Goal: Task Accomplishment & Management: Use online tool/utility

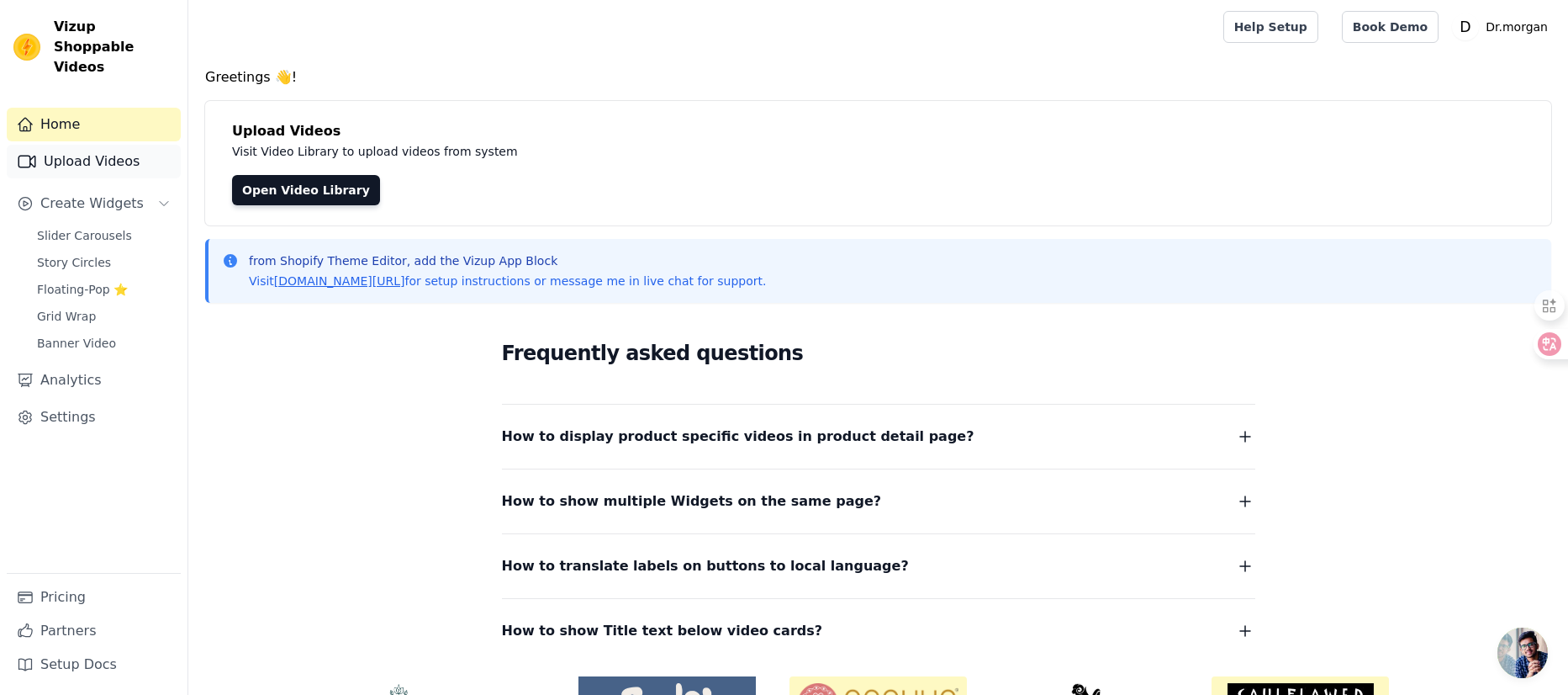
click at [105, 145] on link "Upload Videos" at bounding box center [93, 162] width 174 height 34
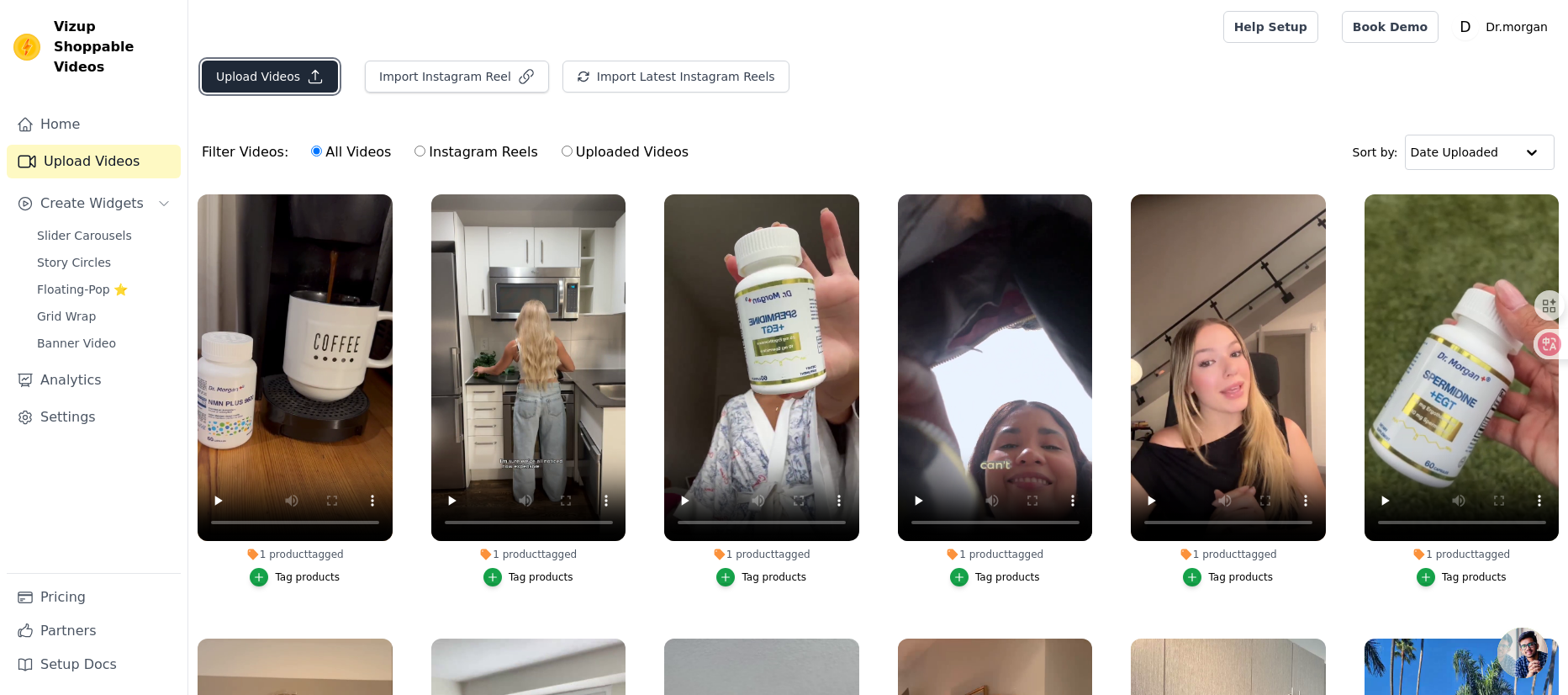
click at [268, 79] on button "Upload Videos" at bounding box center [270, 76] width 136 height 32
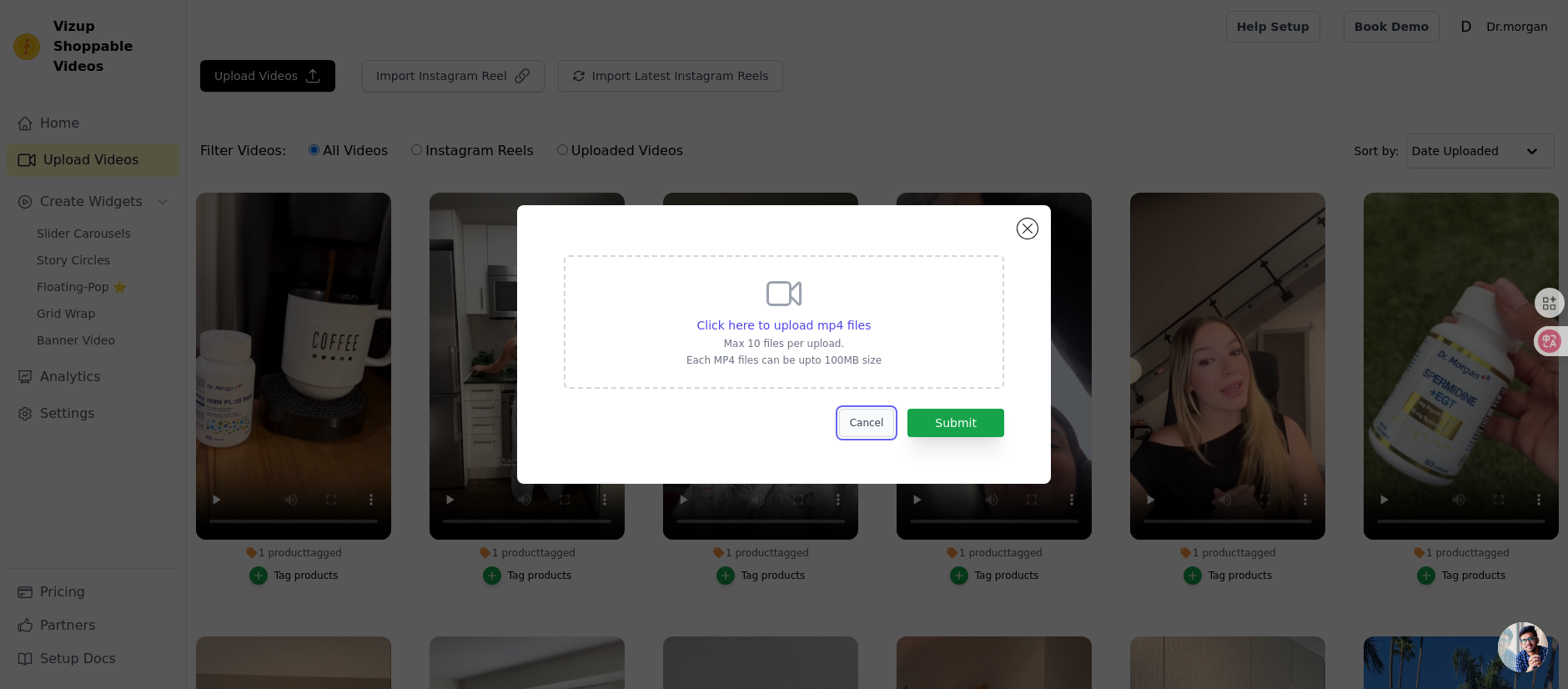
click at [877, 424] on button "Cancel" at bounding box center [867, 422] width 56 height 28
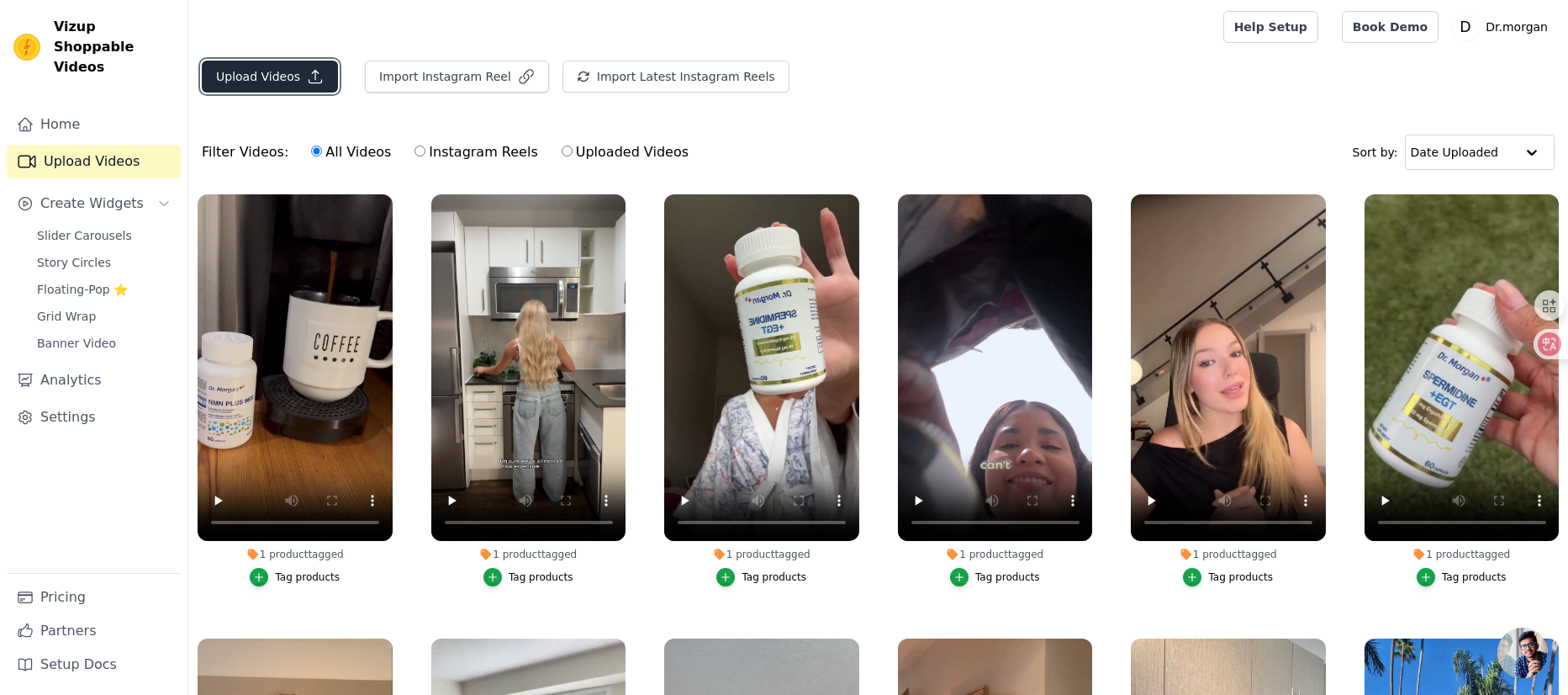
click at [268, 73] on button "Upload Videos" at bounding box center [270, 76] width 136 height 32
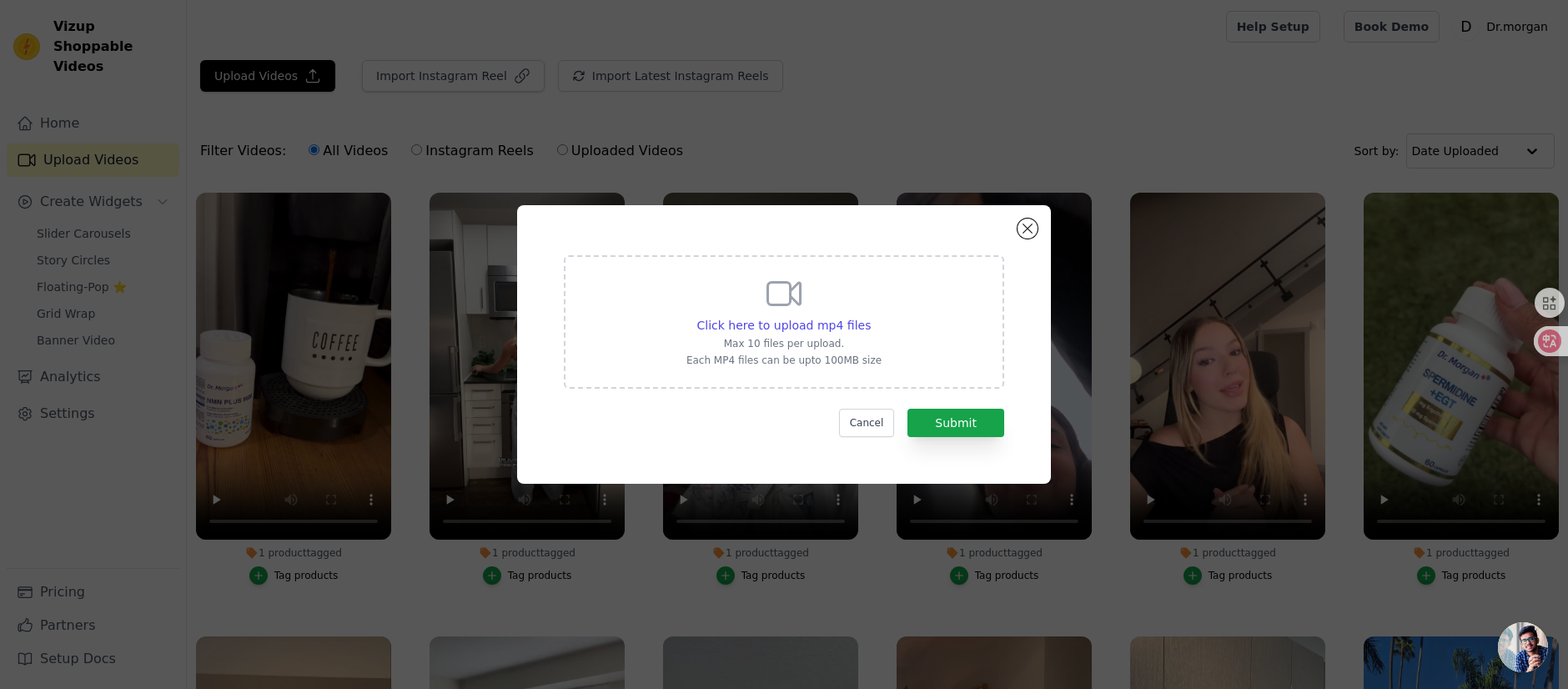
click at [853, 337] on p "Max 10 files per upload." at bounding box center [784, 344] width 195 height 14
click at [870, 317] on input "Click here to upload mp4 files Max 10 files per upload. Each MP4 files can be u…" at bounding box center [870, 316] width 1 height 1
click at [843, 324] on span "Click here to upload mp4 files" at bounding box center [784, 325] width 175 height 14
click at [870, 317] on input "Click here to upload mp4 files Max 10 files per upload. Each MP4 files can be u…" at bounding box center [870, 316] width 1 height 1
type input "C:\fakepath\视频2025-09-22_161800_794.mp4"
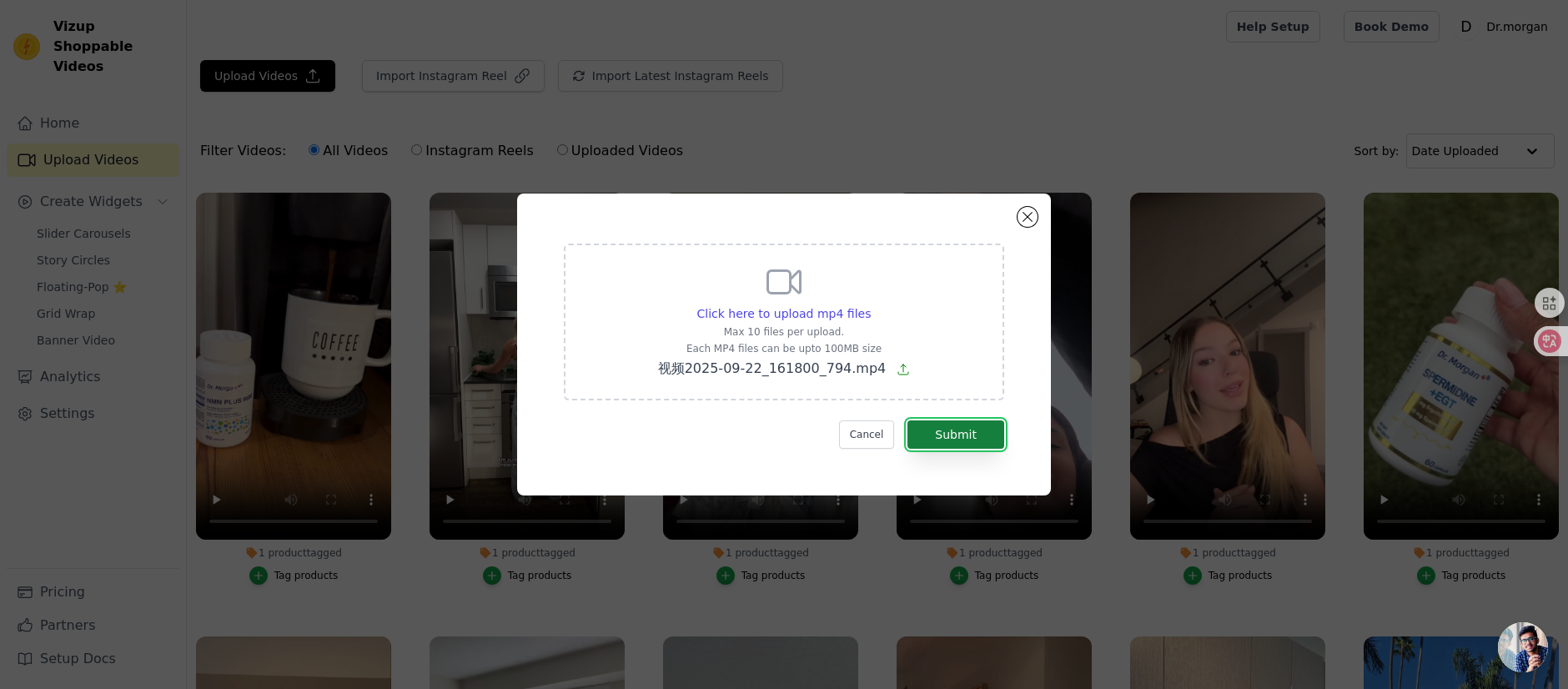
click at [965, 429] on button "Submit" at bounding box center [956, 433] width 97 height 28
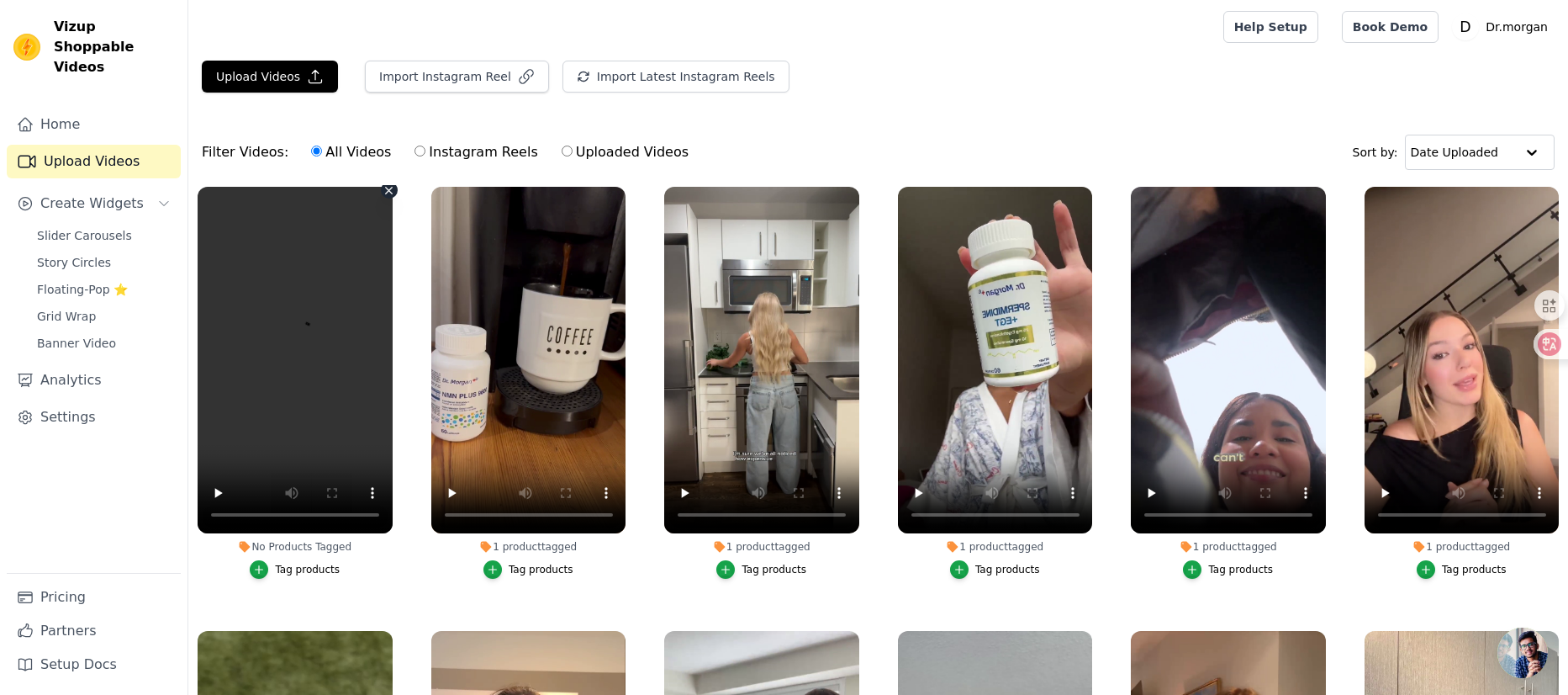
scroll to position [11, 0]
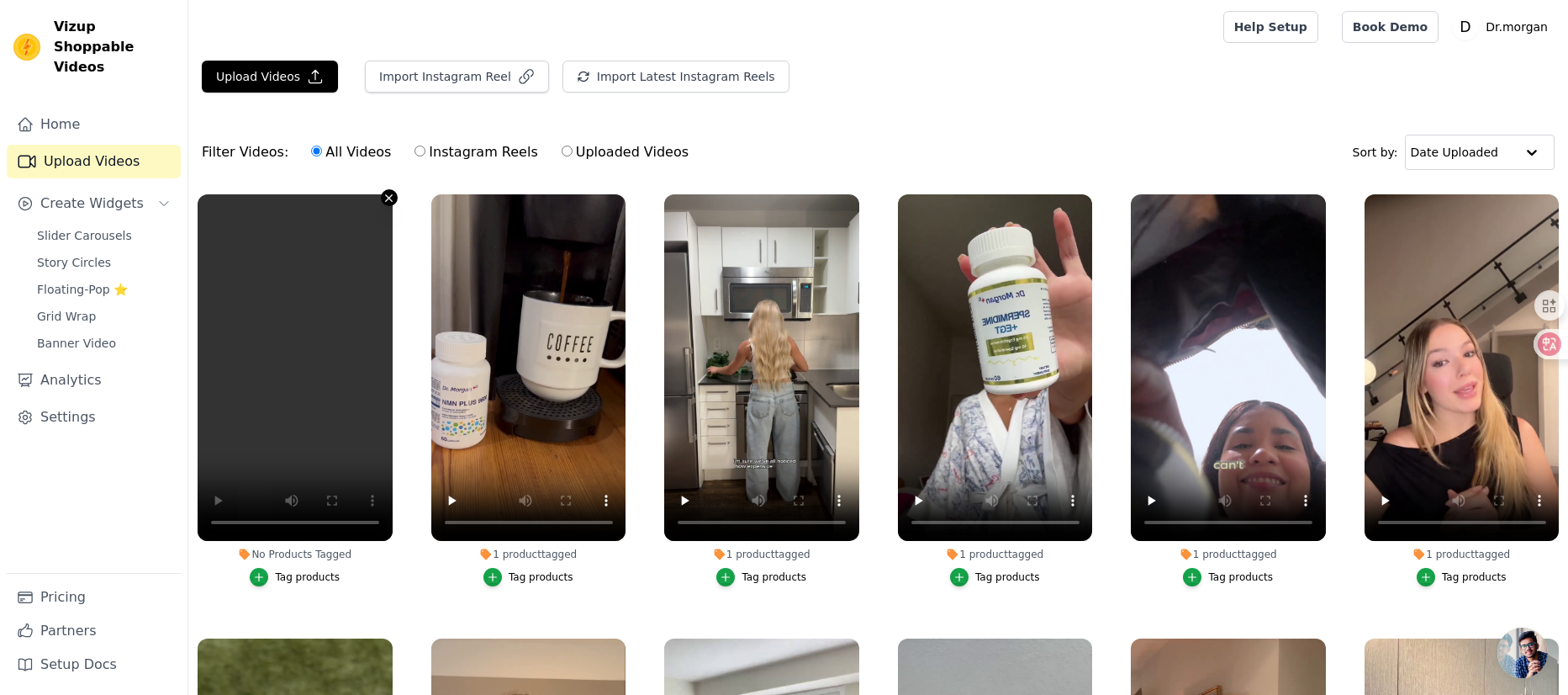
click at [388, 202] on icon "button" at bounding box center [388, 198] width 13 height 13
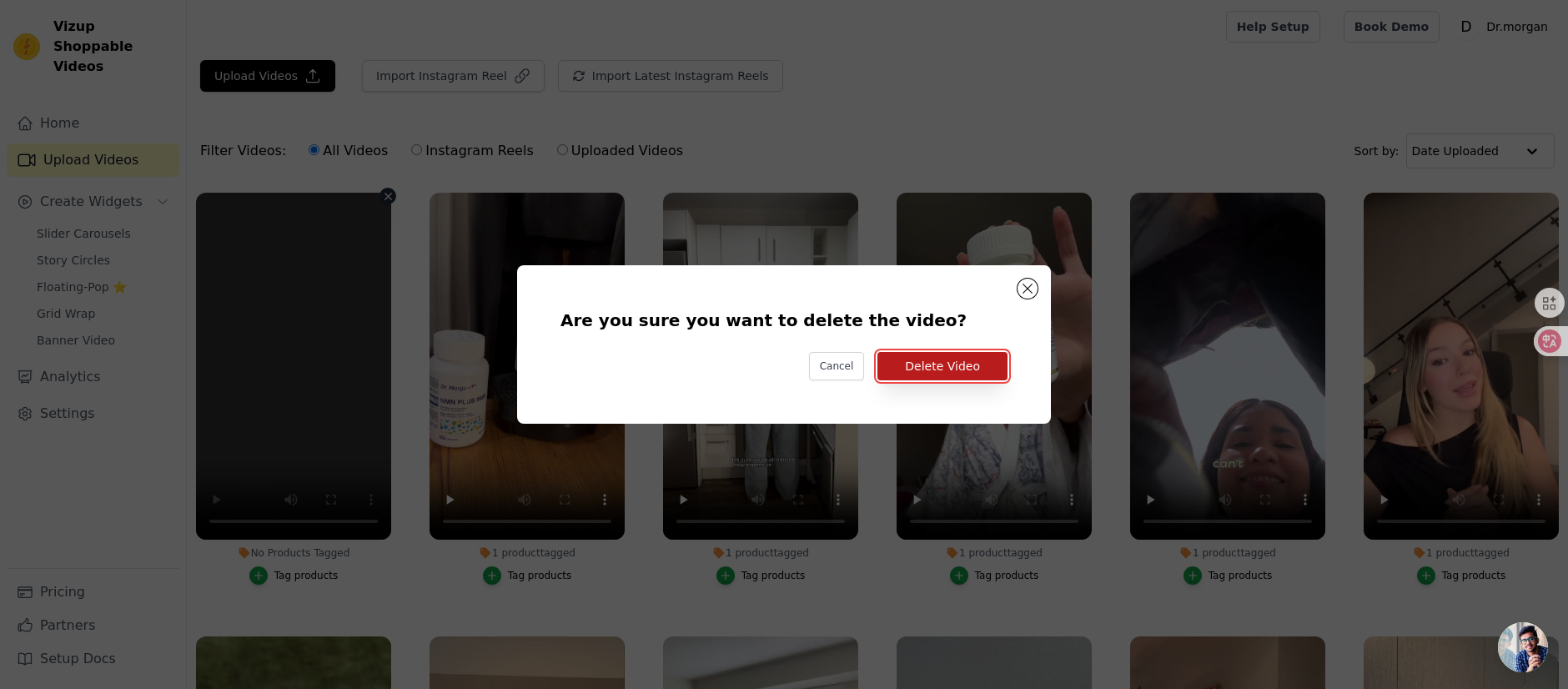
drag, startPoint x: 922, startPoint y: 364, endPoint x: 853, endPoint y: 357, distance: 69.4
click at [922, 364] on button "Delete Video" at bounding box center [942, 366] width 130 height 28
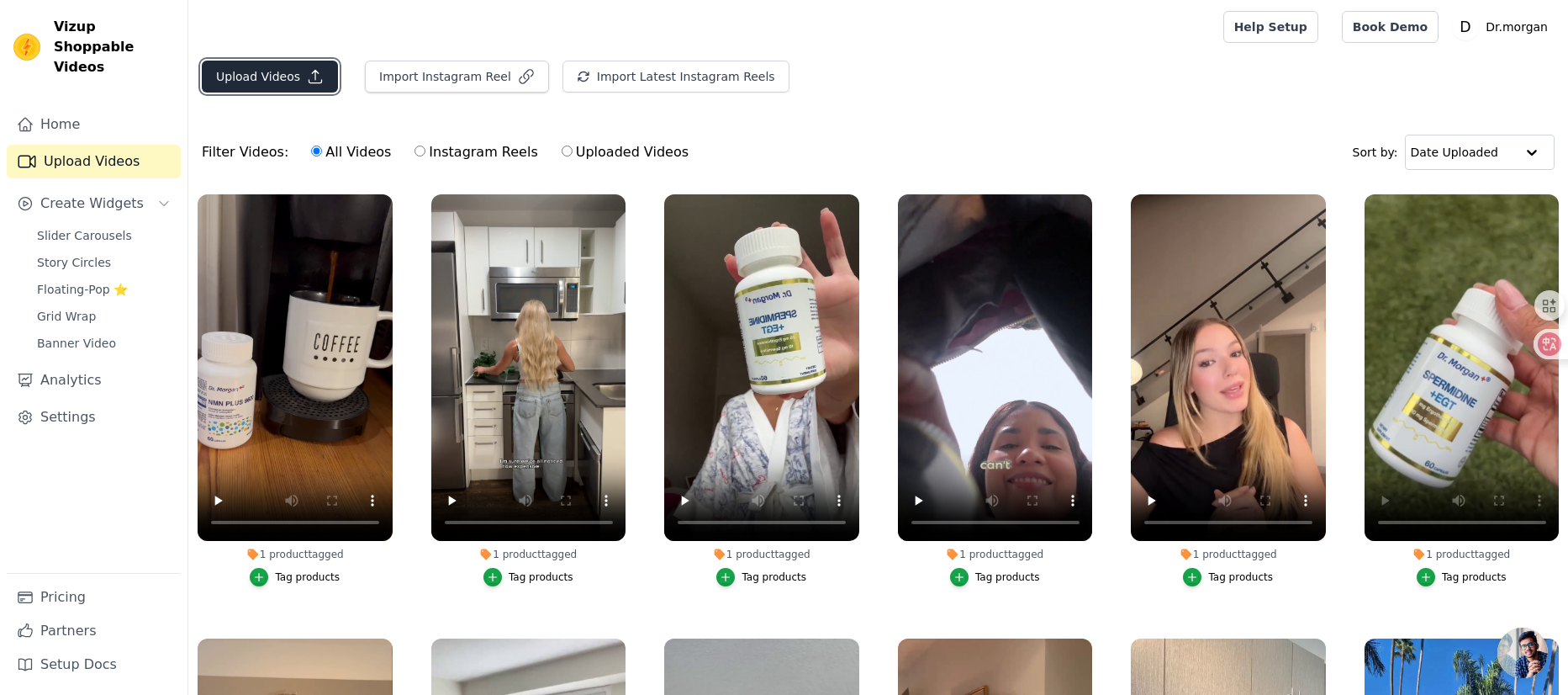
click at [292, 67] on button "Upload Videos" at bounding box center [270, 76] width 136 height 32
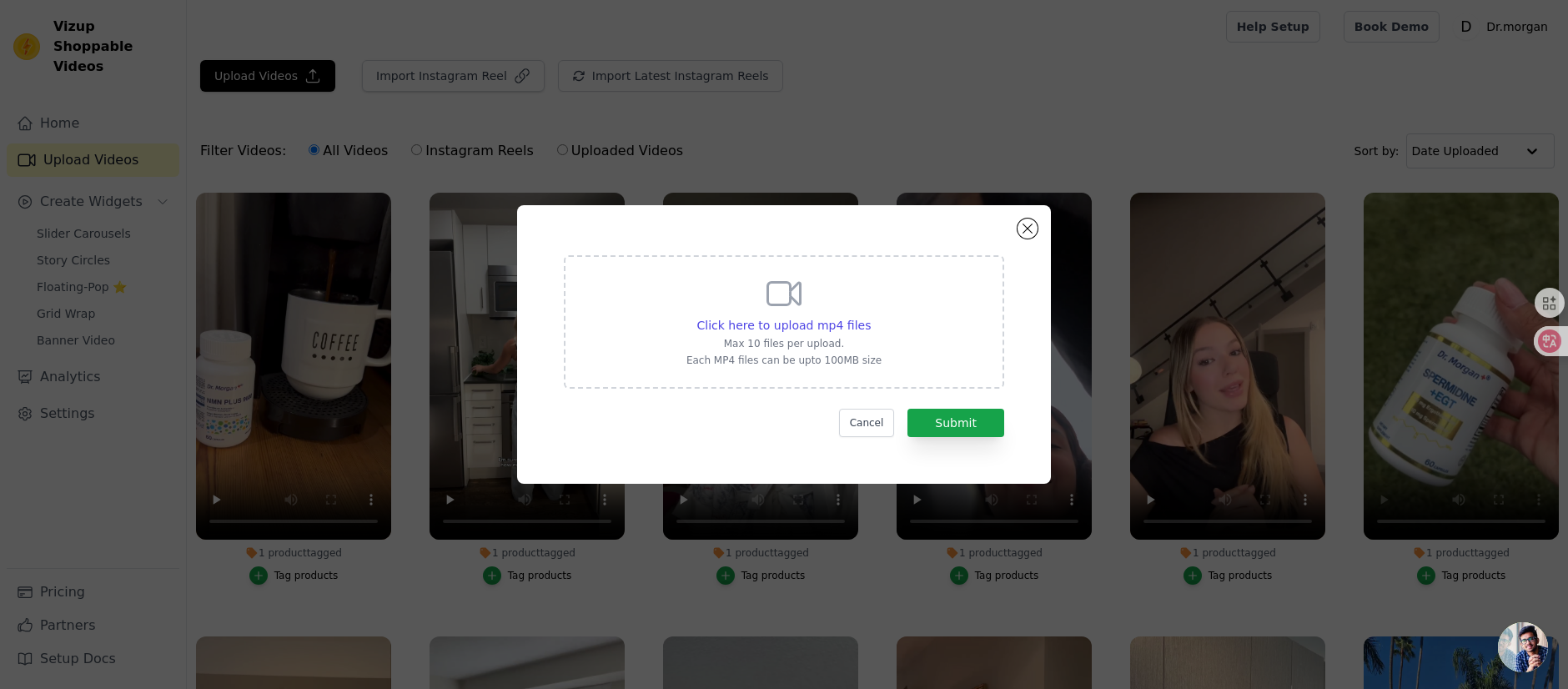
click at [880, 336] on div "Click here to upload mp4 files Max 10 files per upload. Each MP4 files can be u…" at bounding box center [784, 321] width 440 height 133
click at [871, 317] on input "Click here to upload mp4 files Max 10 files per upload. Each MP4 files can be u…" at bounding box center [870, 316] width 1 height 1
type input "C:\fakepath\视频2025-09-25_1.mp4"
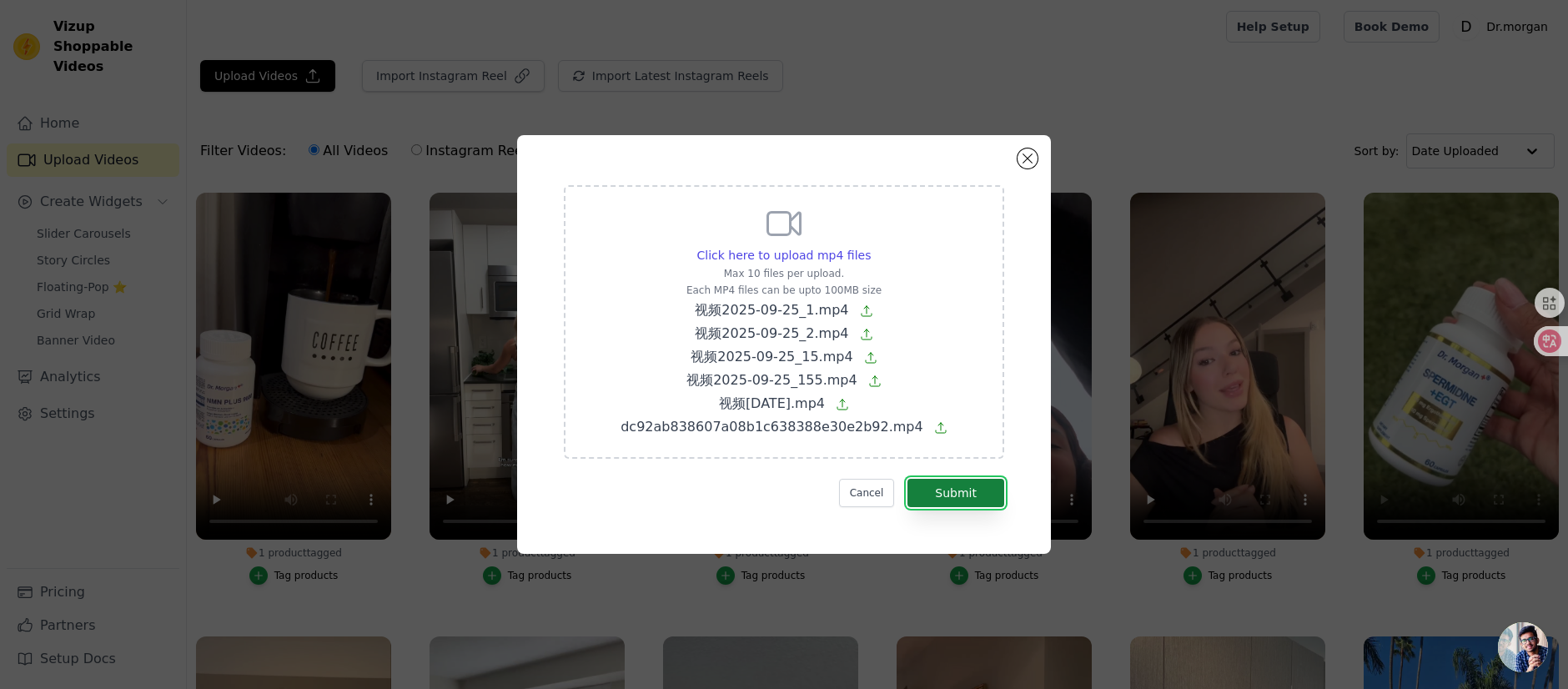
click at [938, 497] on button "Submit" at bounding box center [956, 492] width 97 height 28
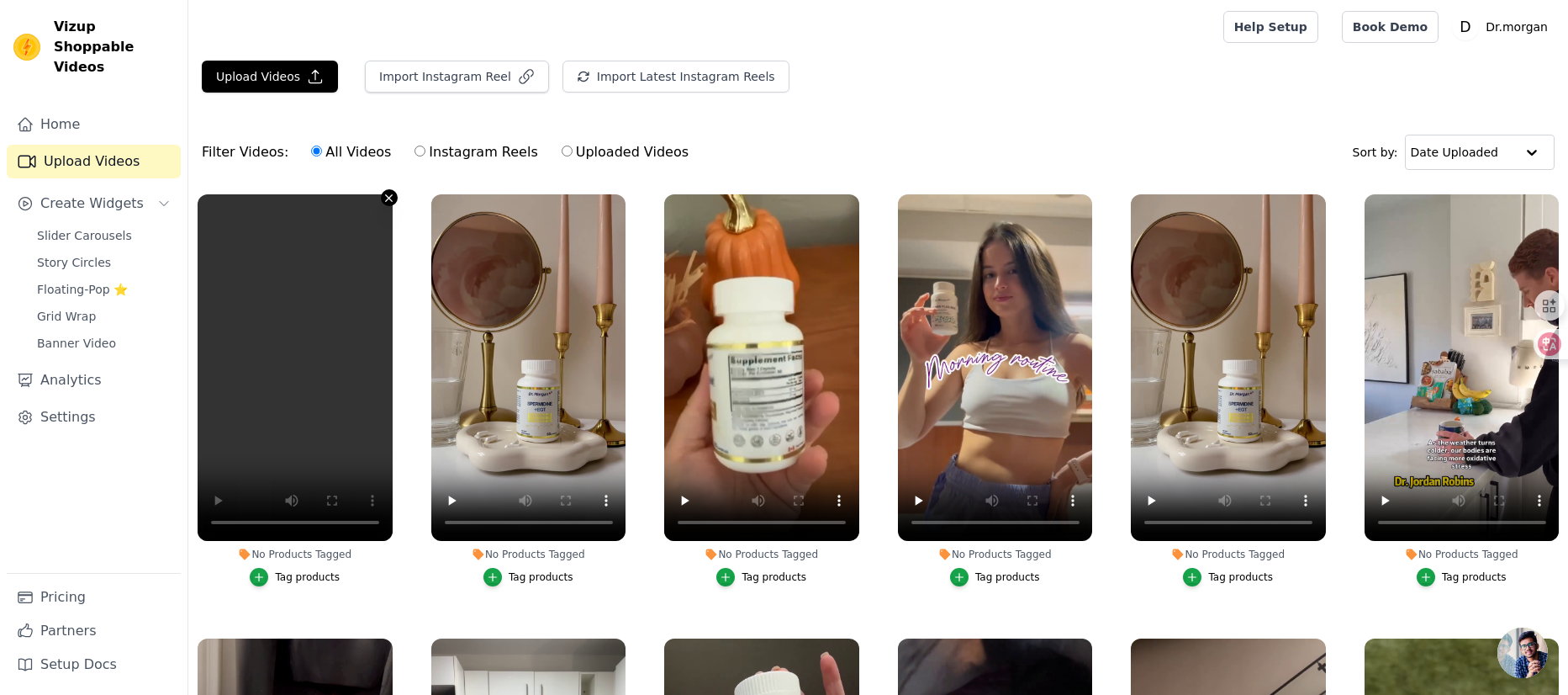
click at [386, 201] on icon "button" at bounding box center [388, 198] width 13 height 13
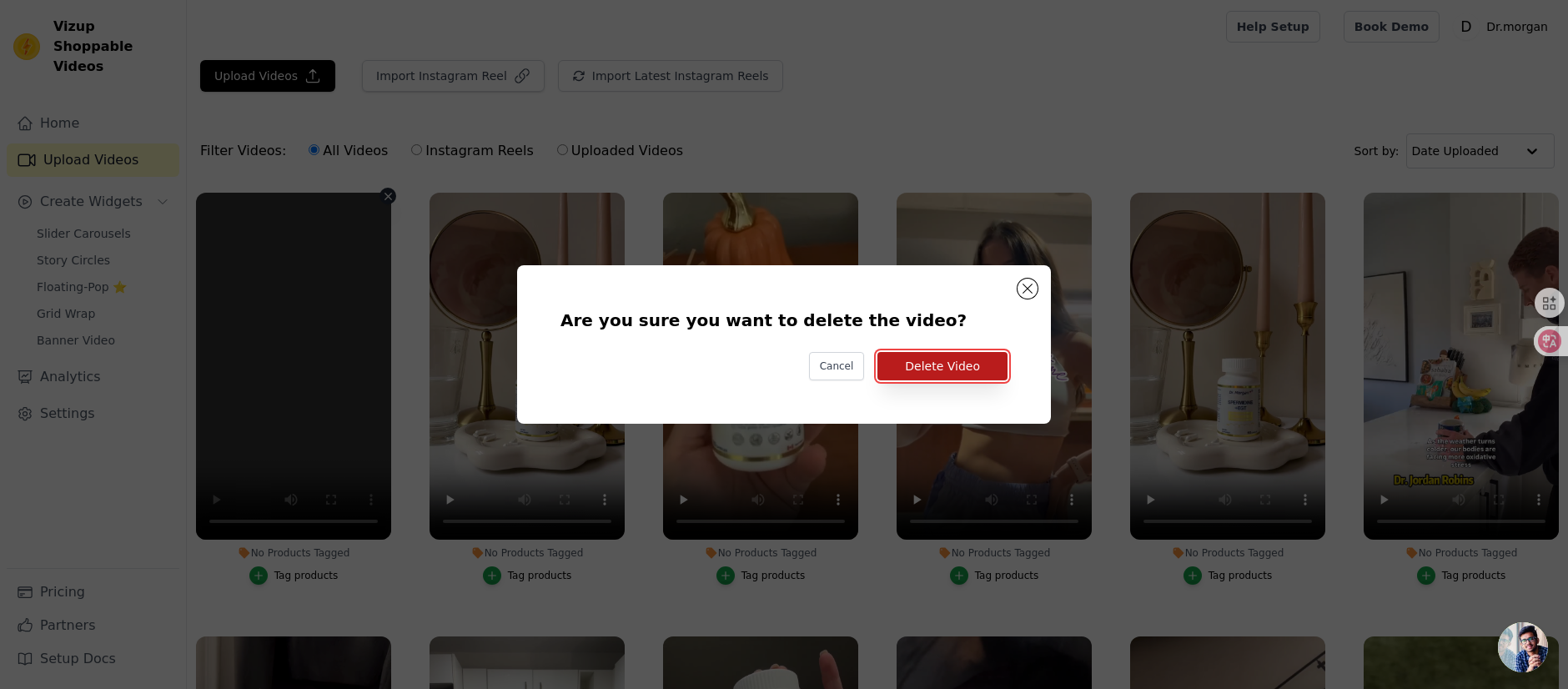
click at [929, 366] on button "Delete Video" at bounding box center [942, 366] width 130 height 28
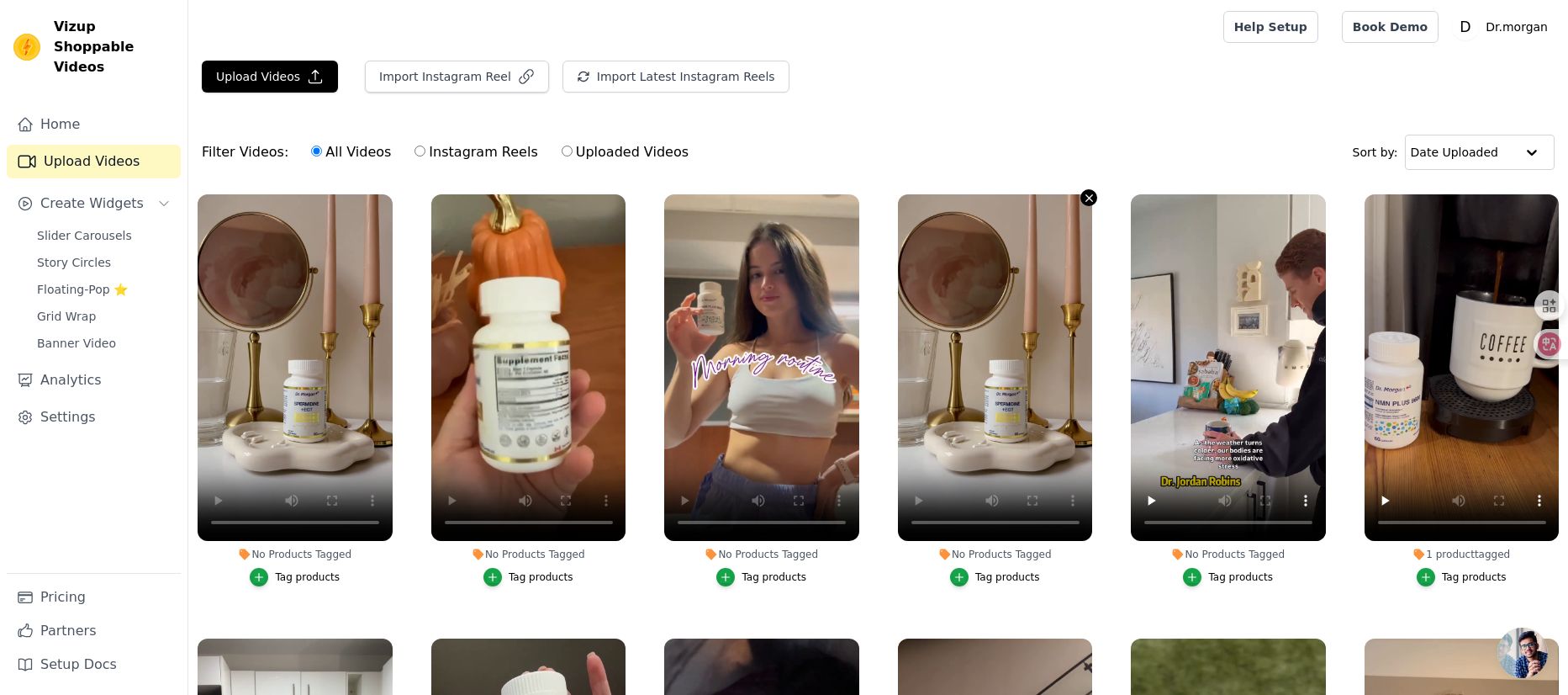
click at [1085, 196] on icon "button" at bounding box center [1088, 198] width 7 height 7
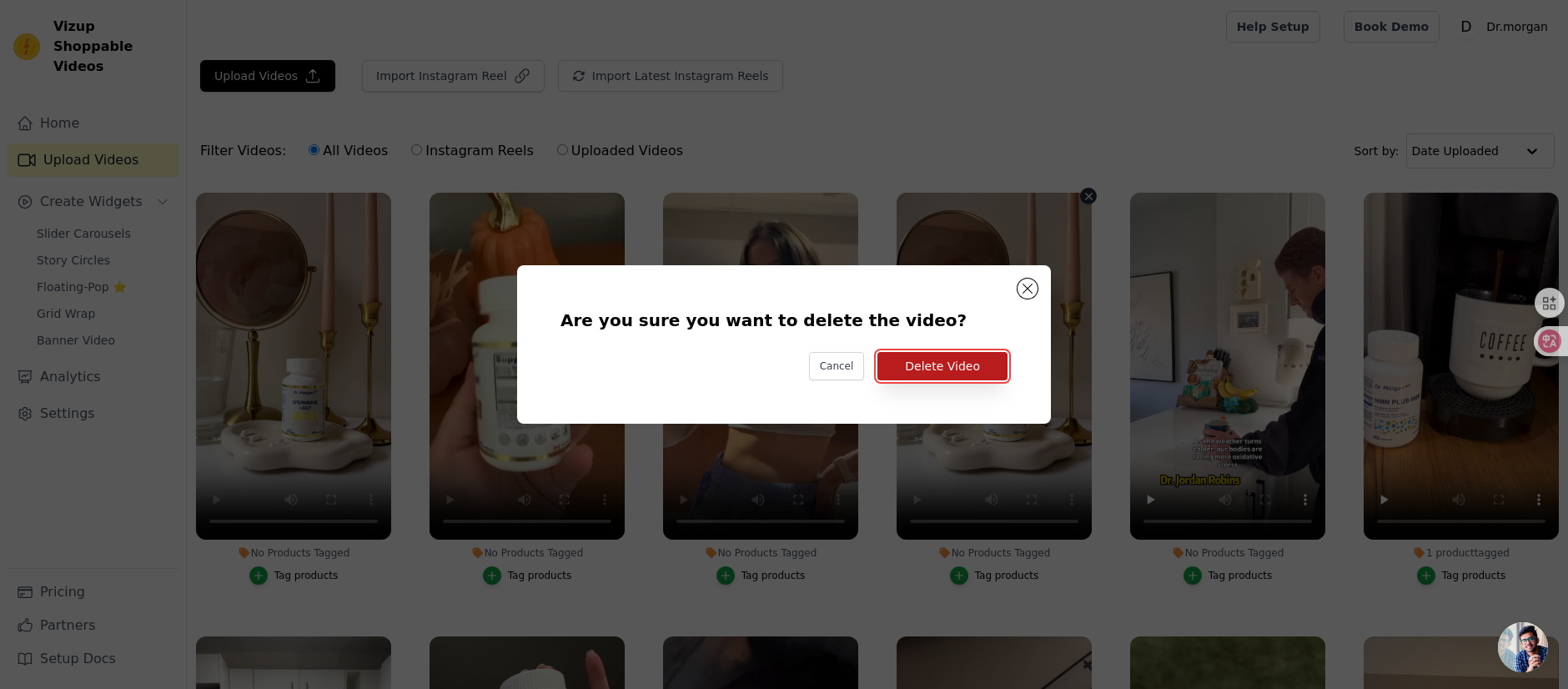
click at [935, 364] on button "Delete Video" at bounding box center [942, 366] width 130 height 28
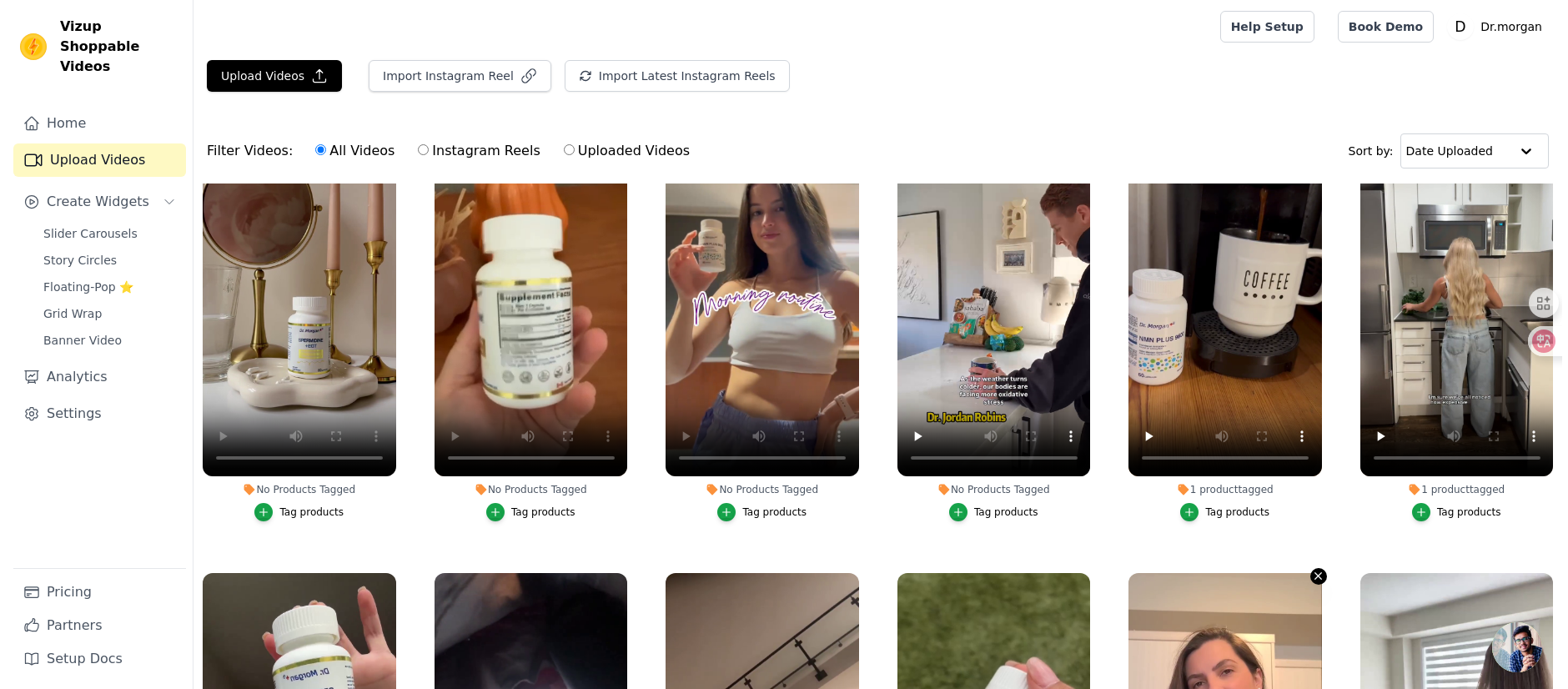
scroll to position [61, 0]
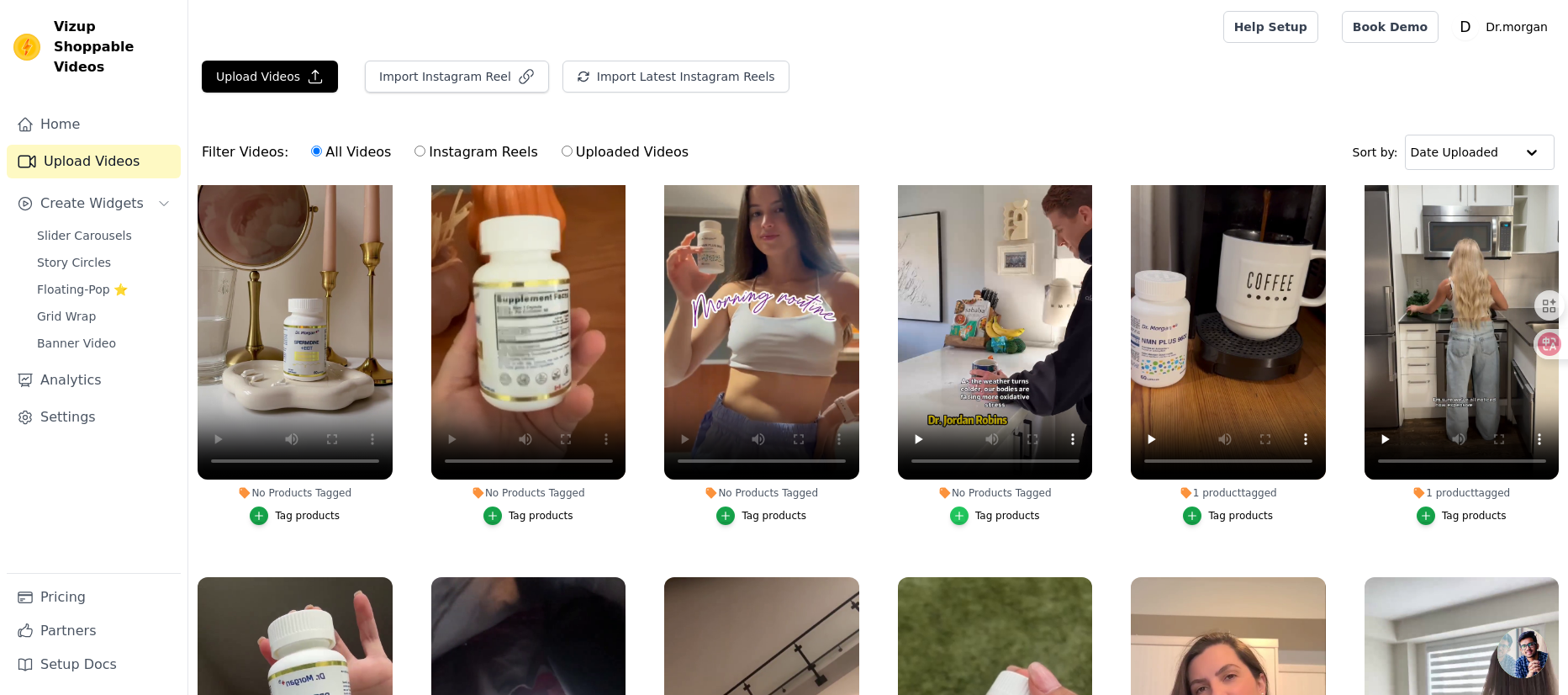
click at [954, 510] on icon "button" at bounding box center [960, 516] width 12 height 12
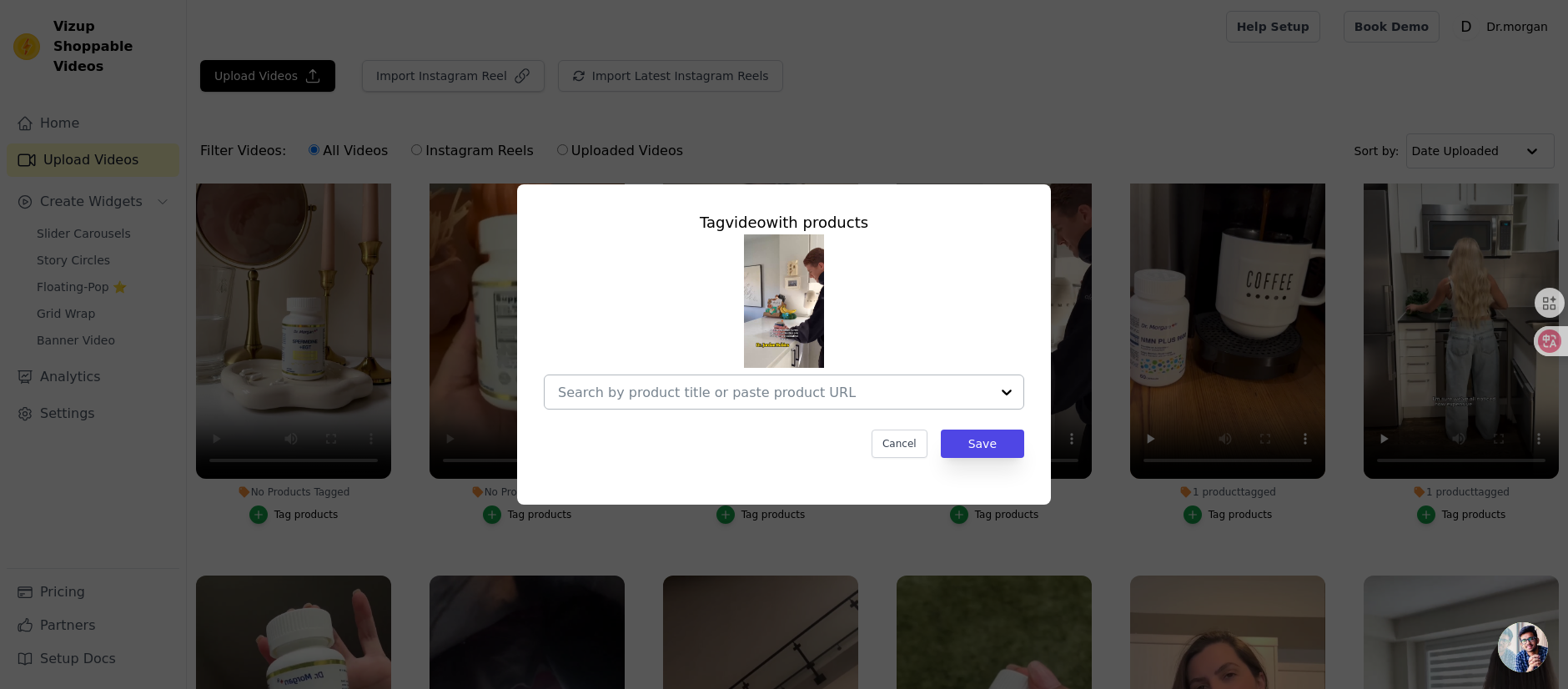
click at [964, 392] on input "No Products Tagged Tag video with products Cancel Save Tag products" at bounding box center [774, 392] width 433 height 15
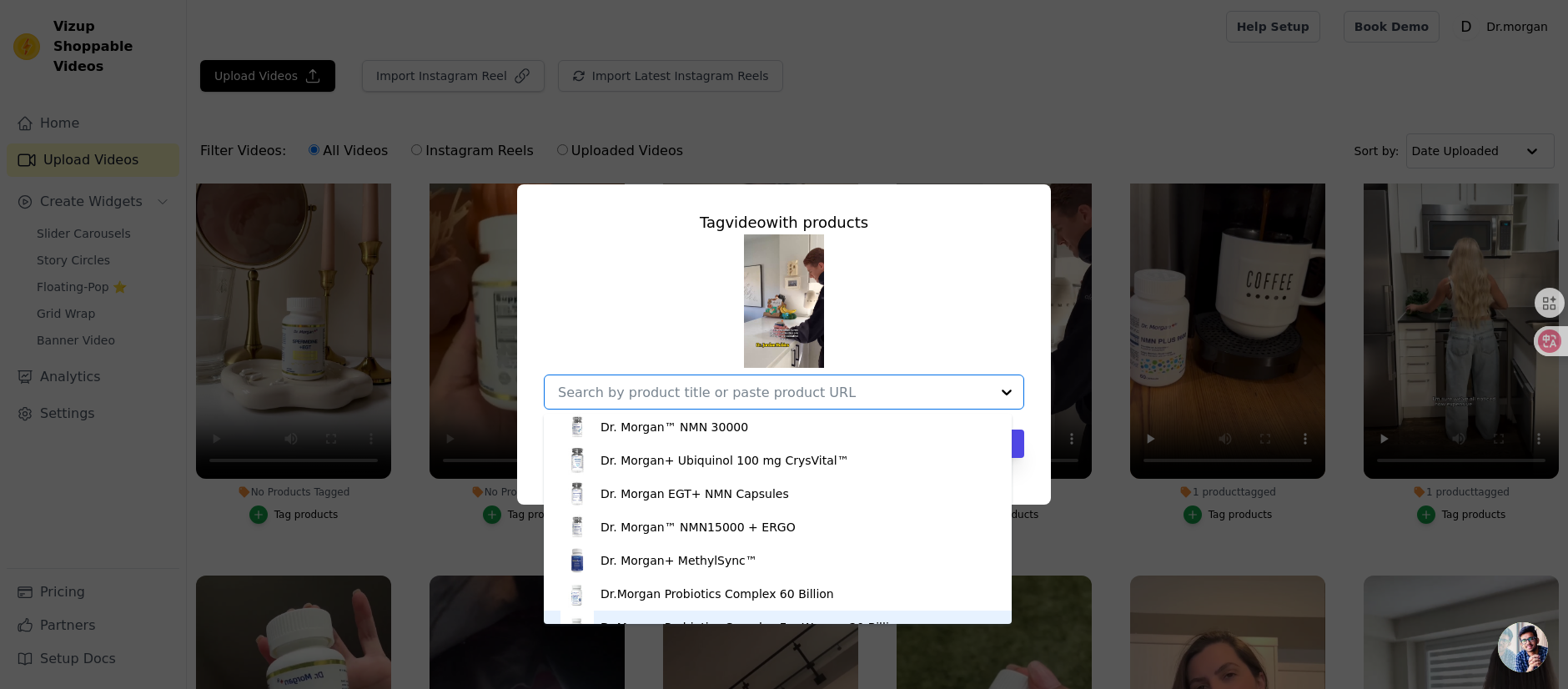
scroll to position [402, 0]
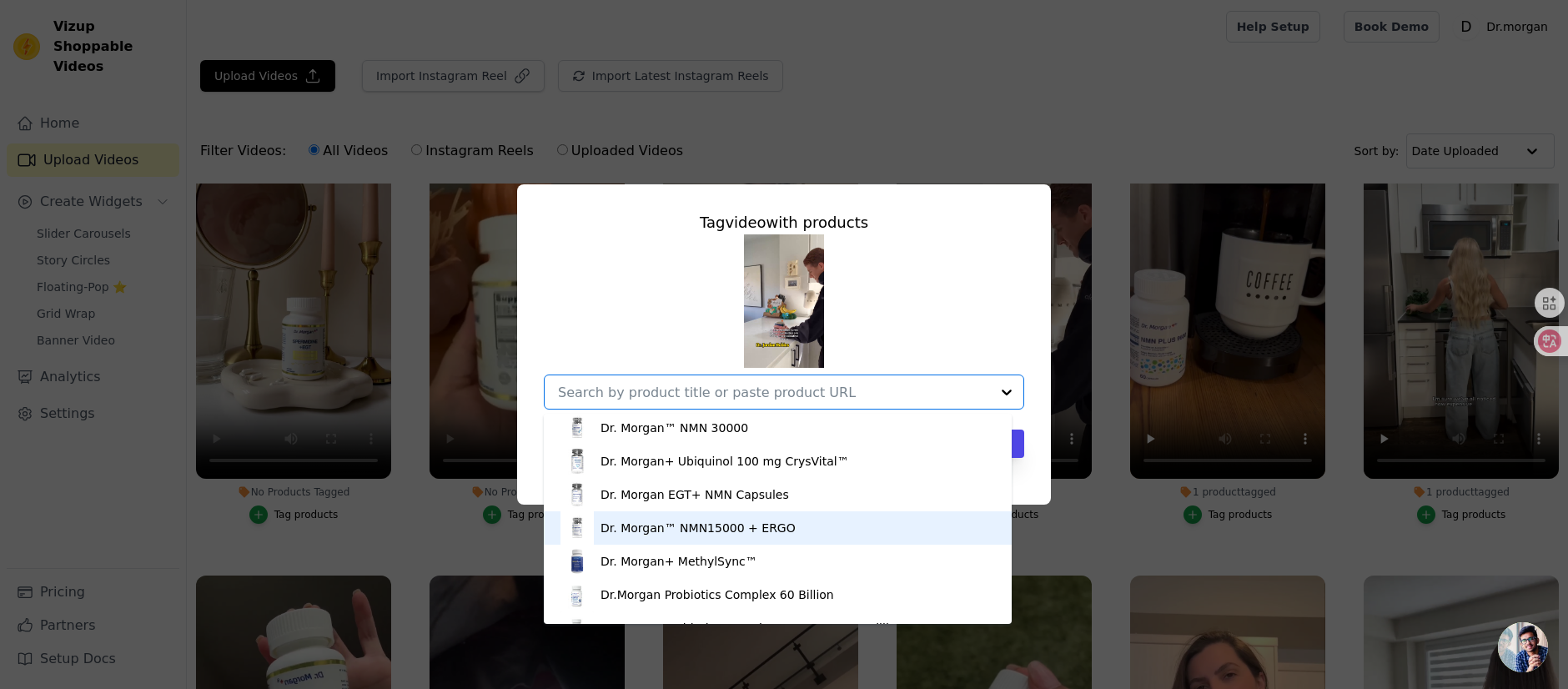
click at [756, 531] on div "Dr. Morgan™ NMN15000 + ERGO" at bounding box center [698, 527] width 195 height 16
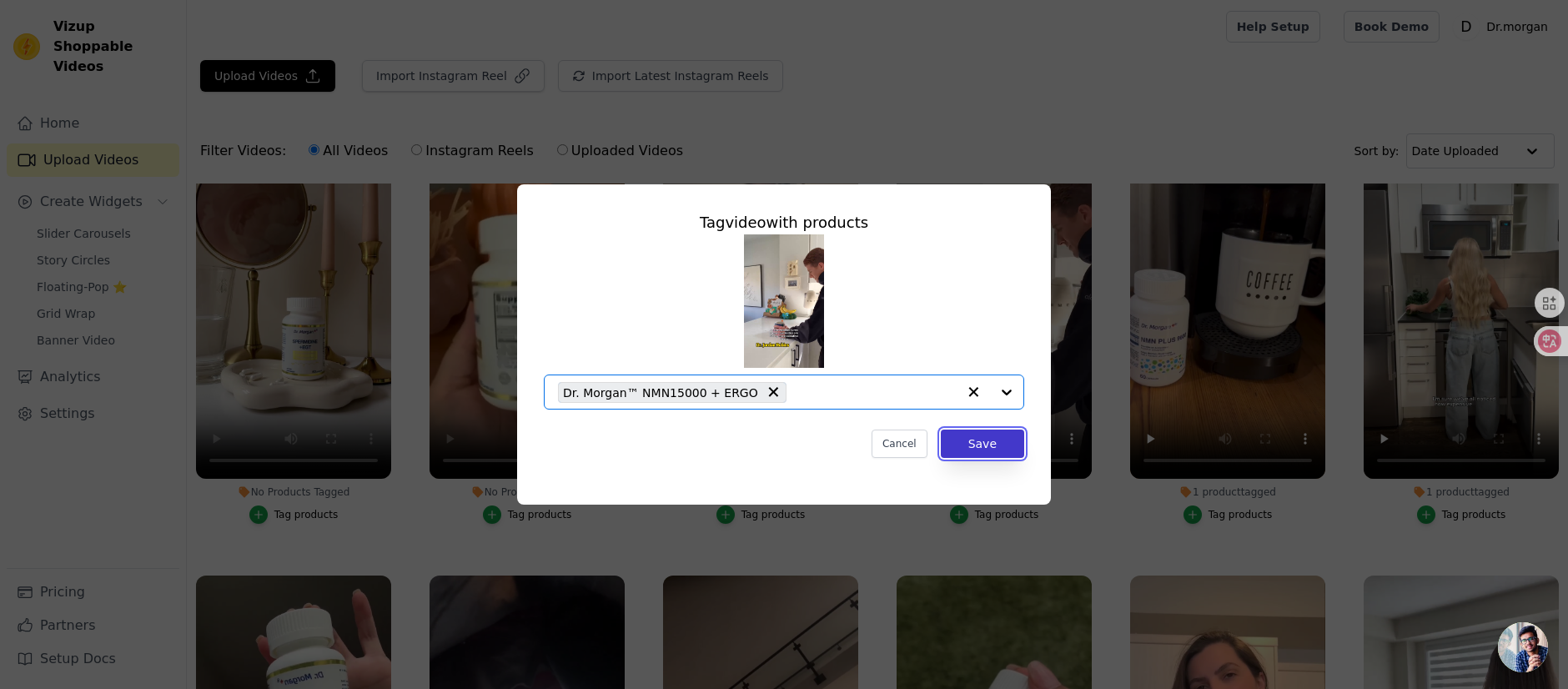
click at [963, 443] on button "Save" at bounding box center [983, 443] width 83 height 28
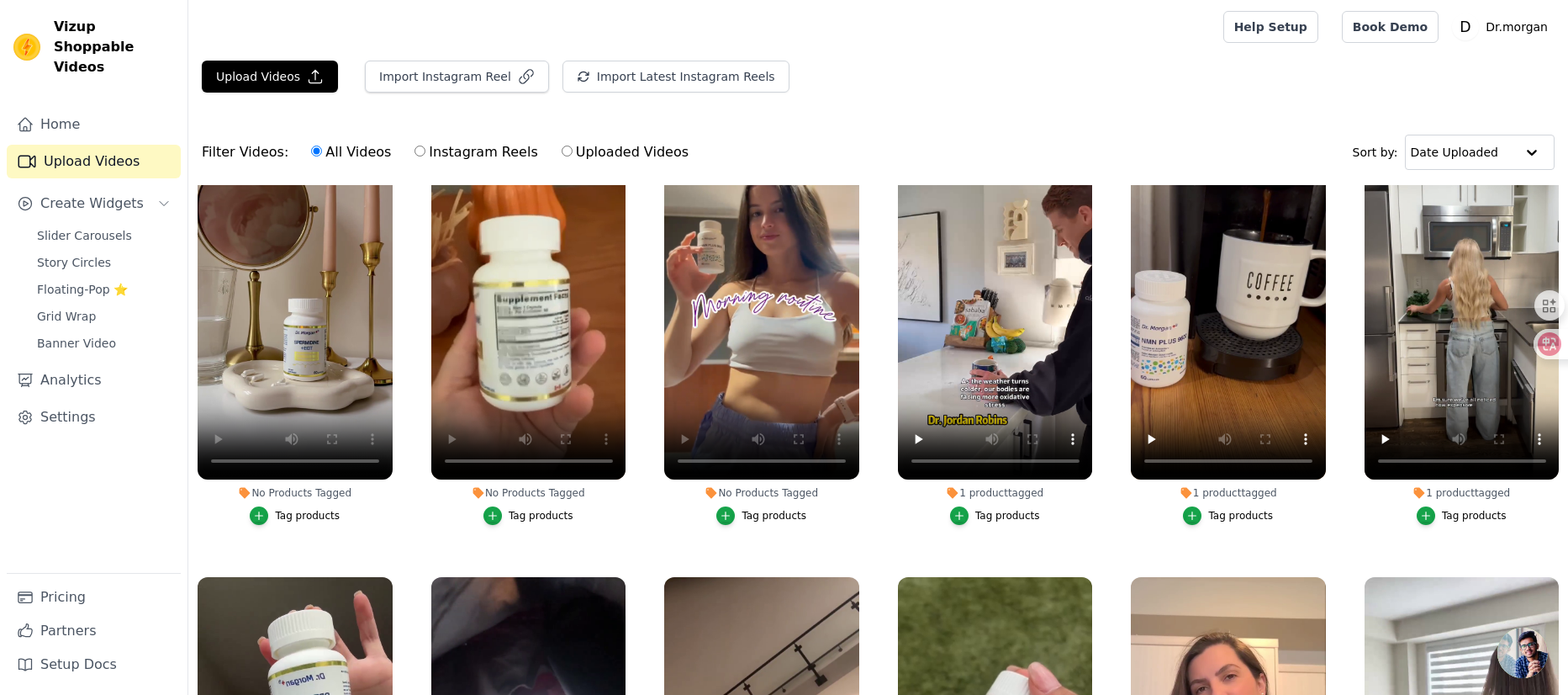
click at [755, 513] on div "Tag products" at bounding box center [774, 516] width 65 height 14
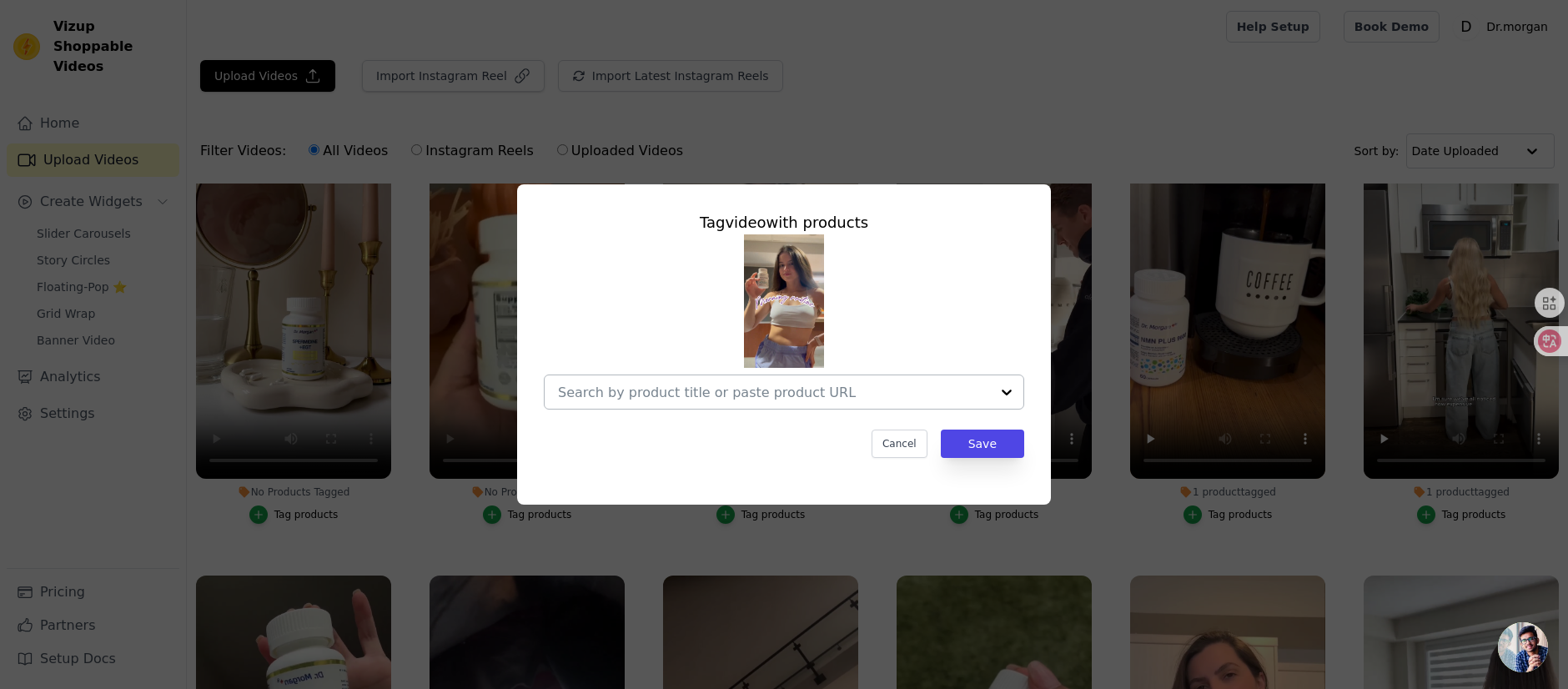
click at [845, 387] on input "No Products Tagged Tag video with products Cancel Save Tag products" at bounding box center [774, 392] width 433 height 15
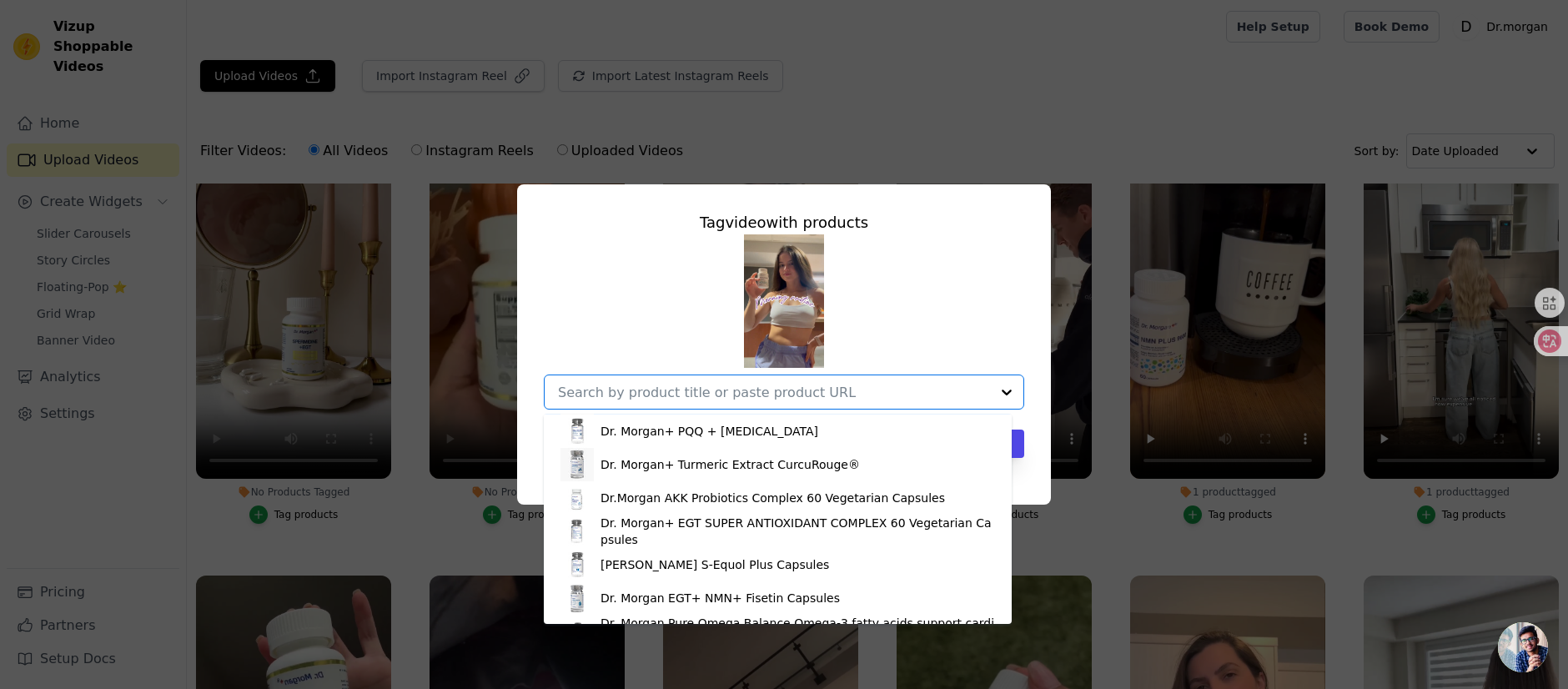
scroll to position [0, 0]
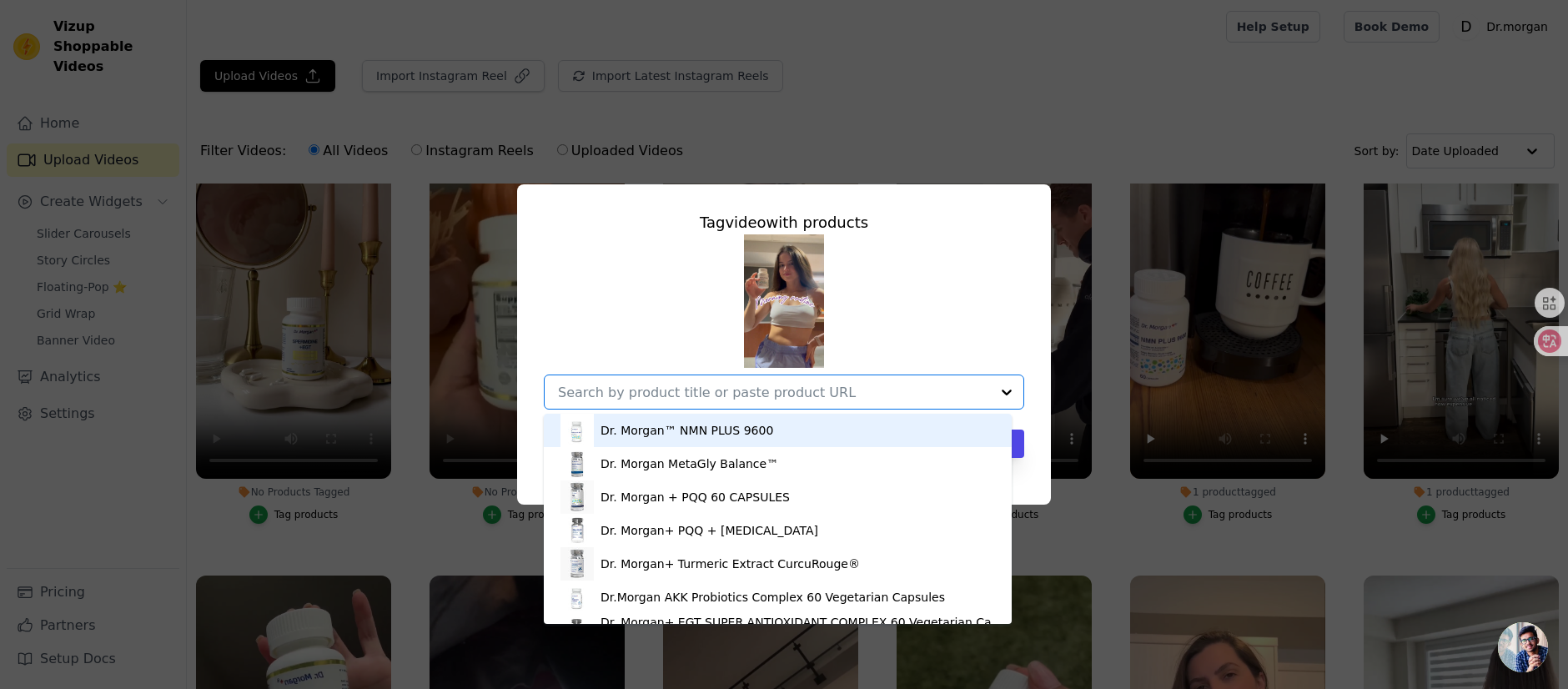
click at [740, 430] on div "Dr. Morgan™ NMN PLUS 9600" at bounding box center [686, 429] width 173 height 16
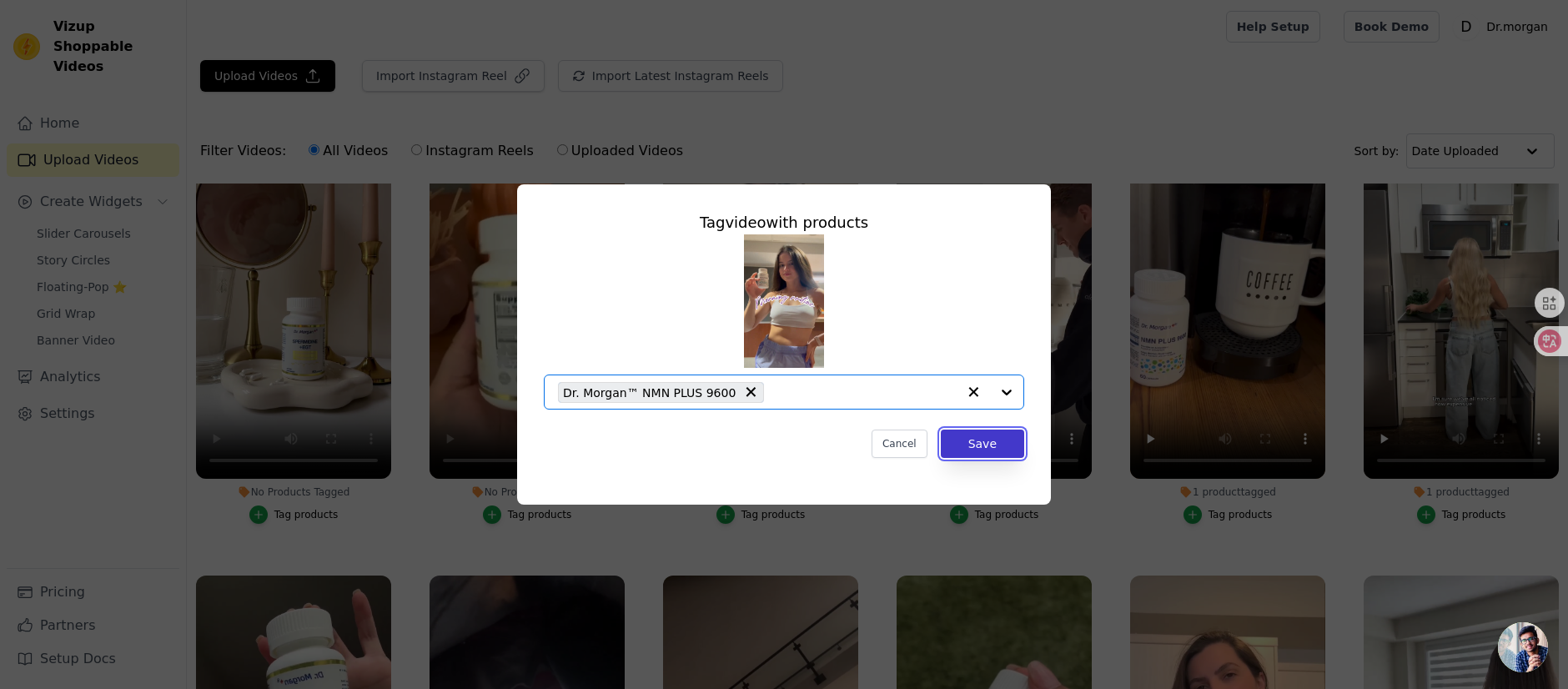
click at [976, 442] on button "Save" at bounding box center [983, 443] width 83 height 28
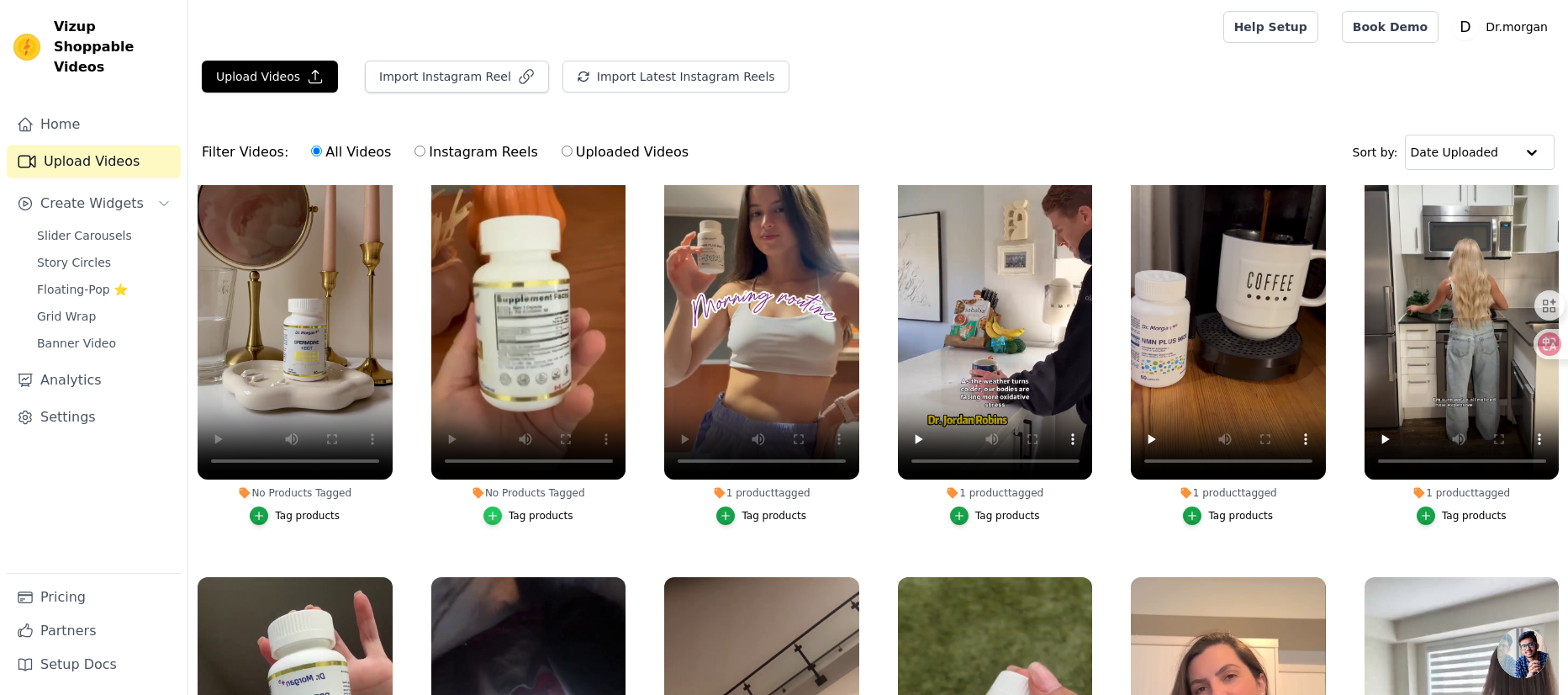
click at [488, 506] on div "button" at bounding box center [492, 515] width 18 height 18
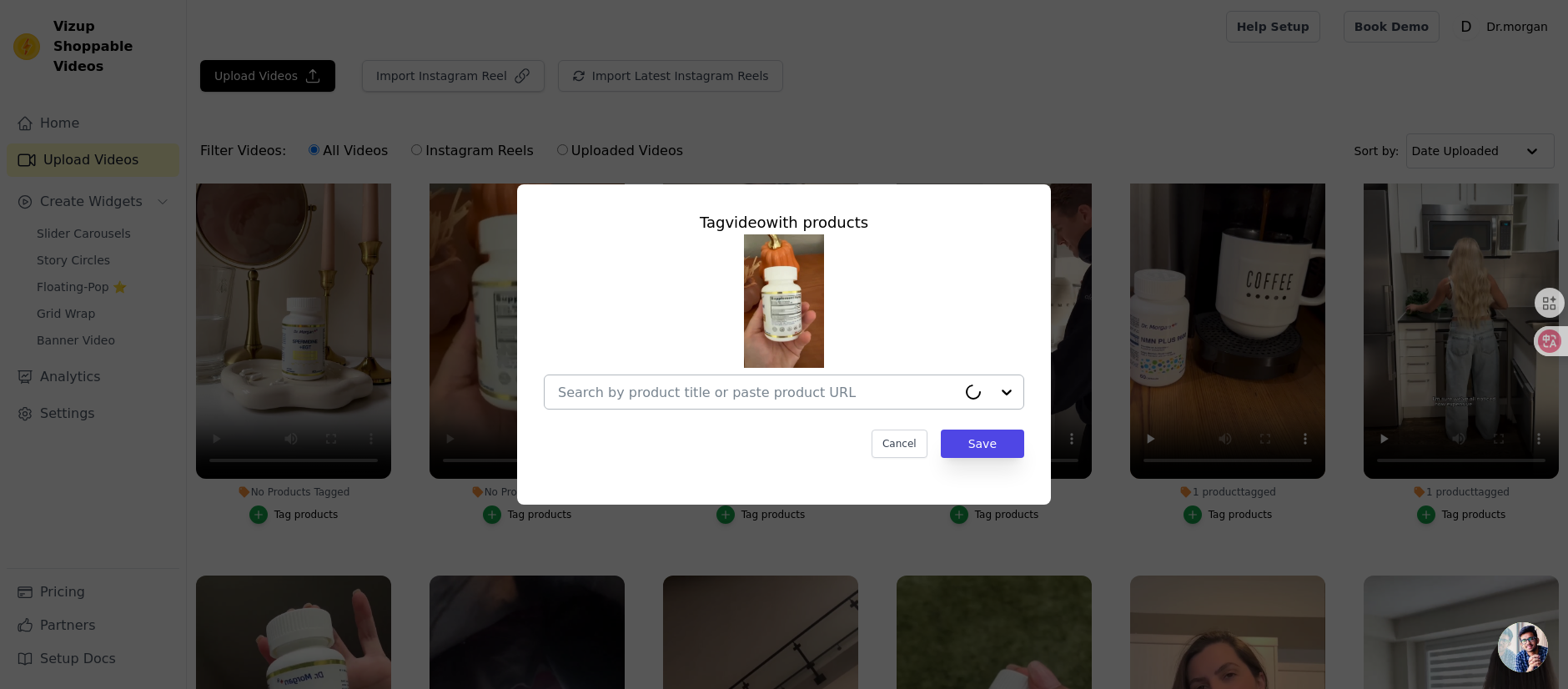
click at [734, 403] on div at bounding box center [757, 392] width 399 height 34
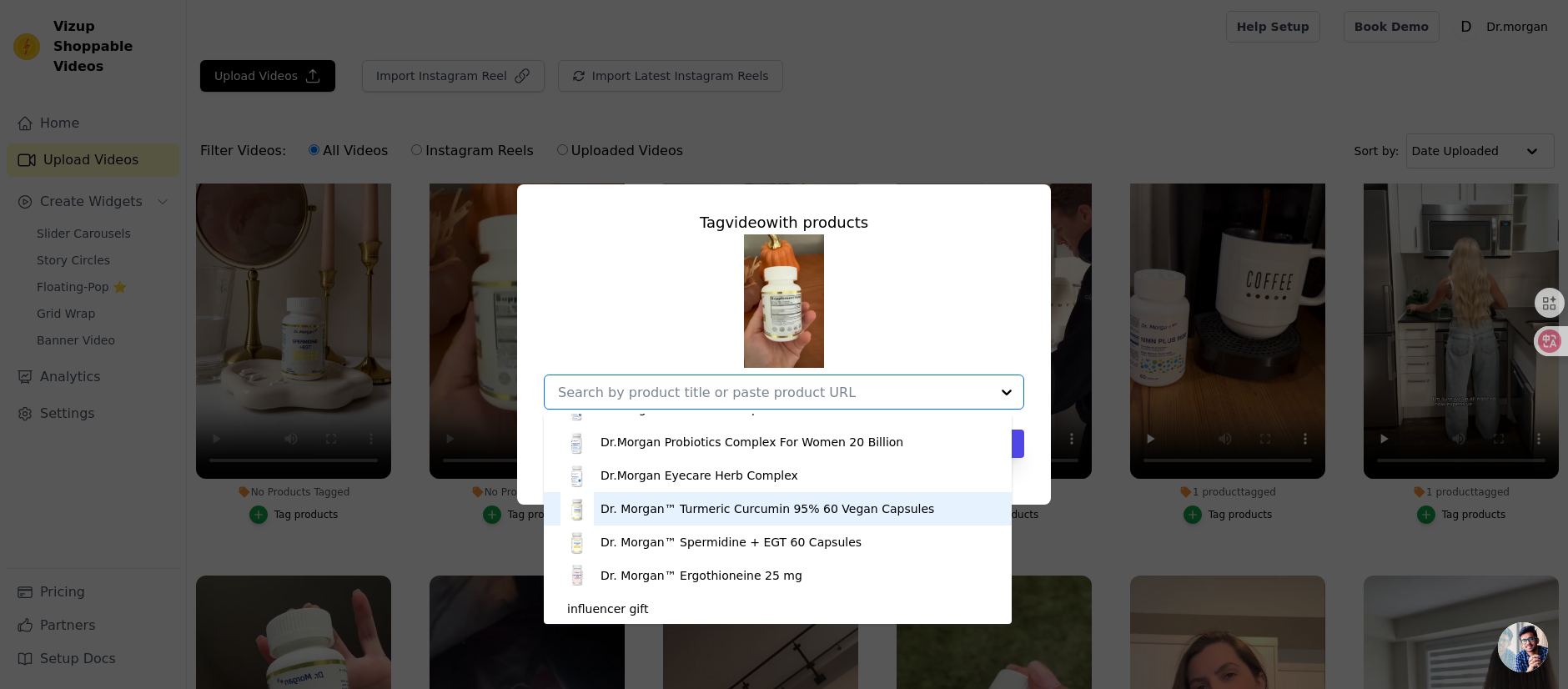
scroll to position [623, 0]
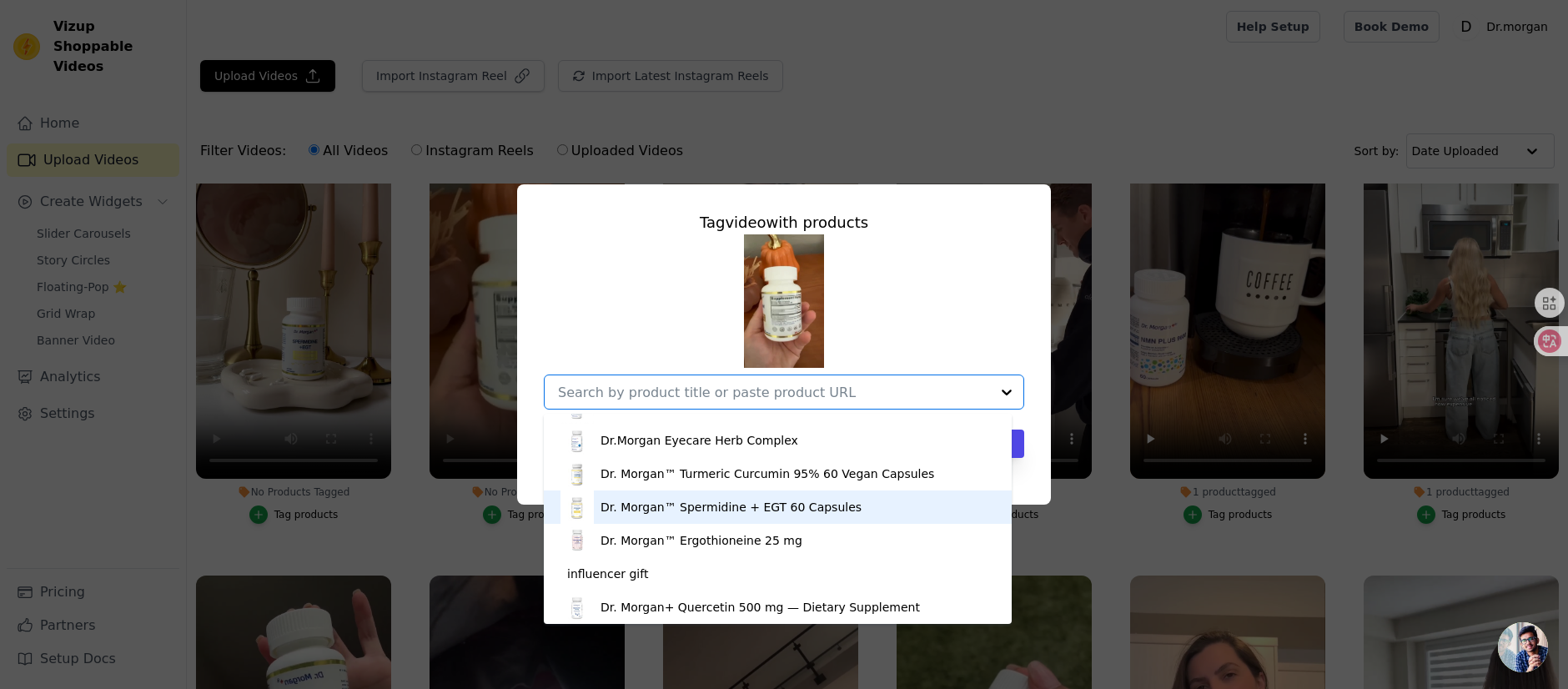
click at [770, 508] on div "Dr. Morgan™ Spermidine + EGT 60 Capsules" at bounding box center [731, 507] width 261 height 16
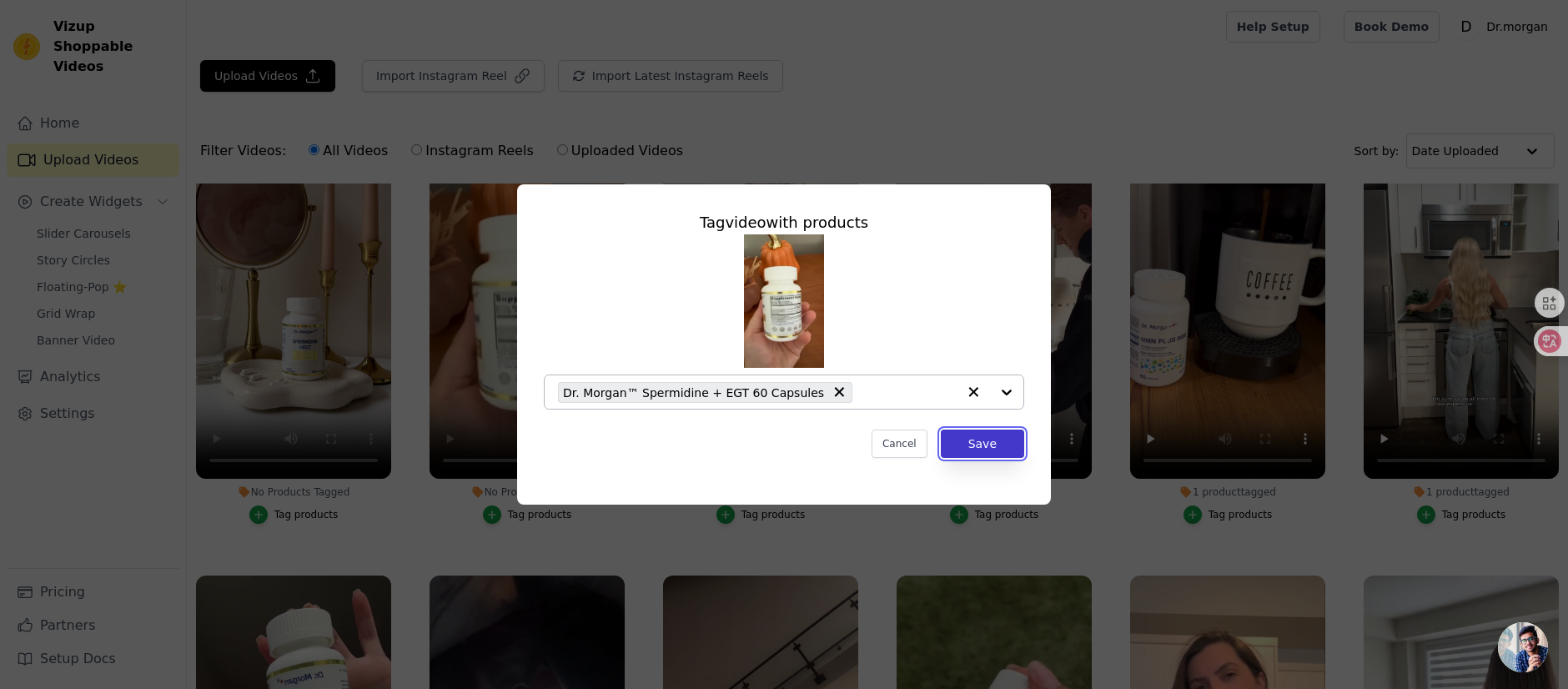
click at [972, 451] on button "Save" at bounding box center [983, 443] width 83 height 28
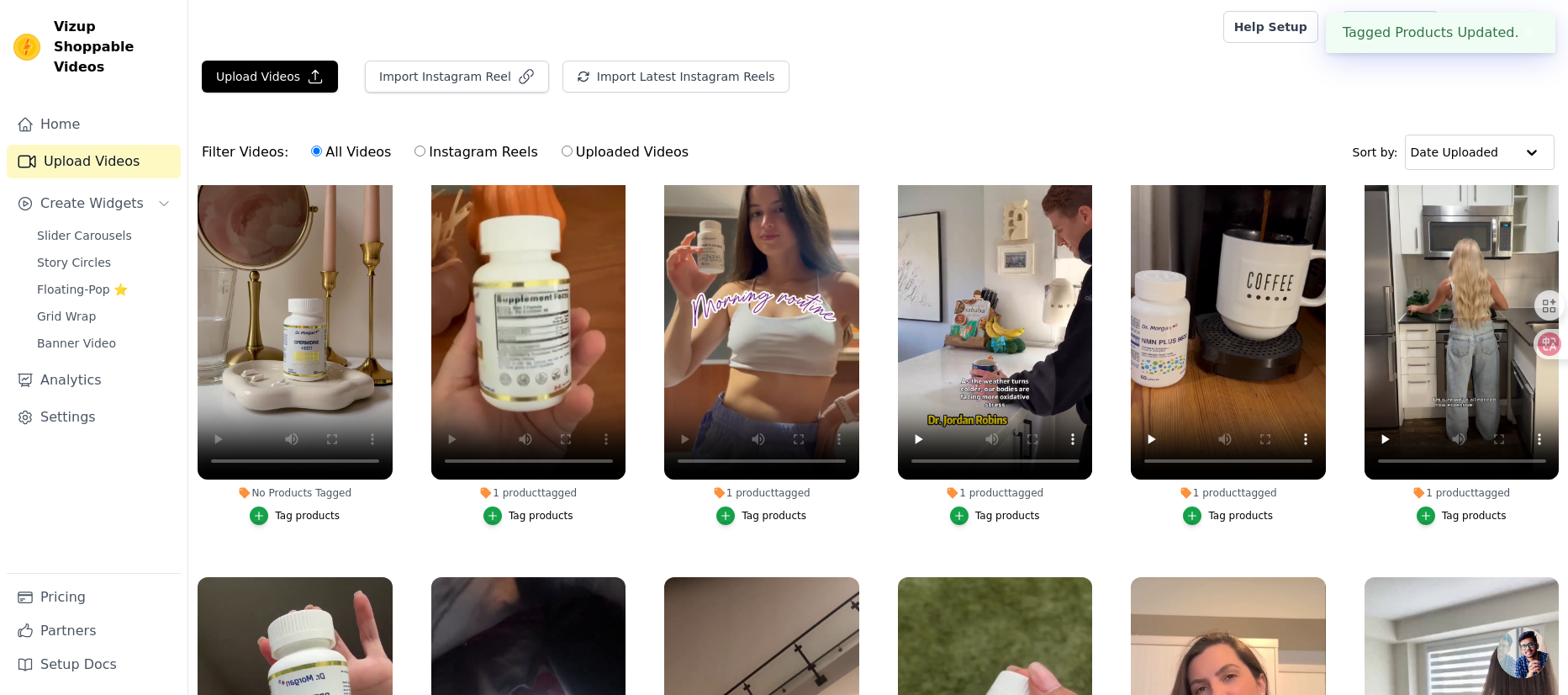
click at [292, 510] on div "Tag products" at bounding box center [308, 516] width 65 height 14
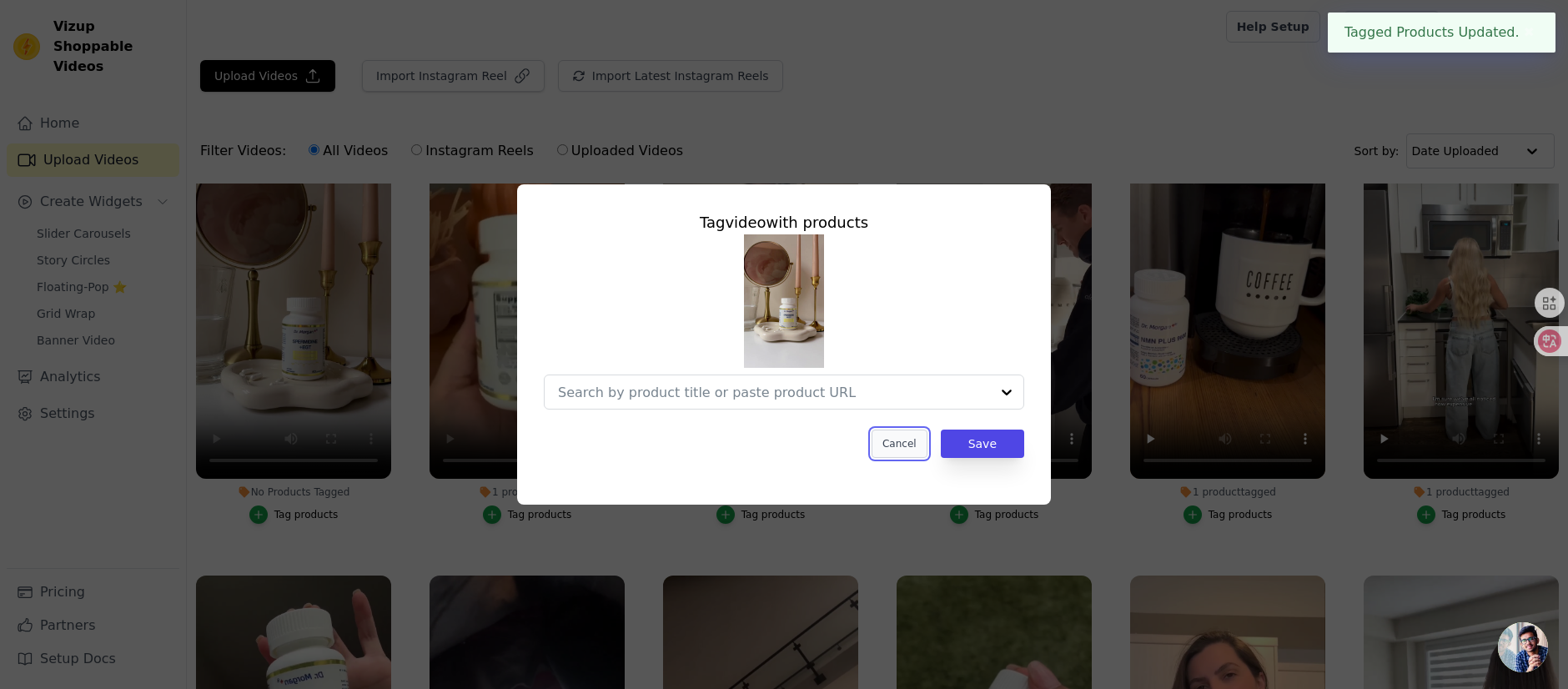
click at [900, 449] on button "Cancel" at bounding box center [900, 443] width 56 height 28
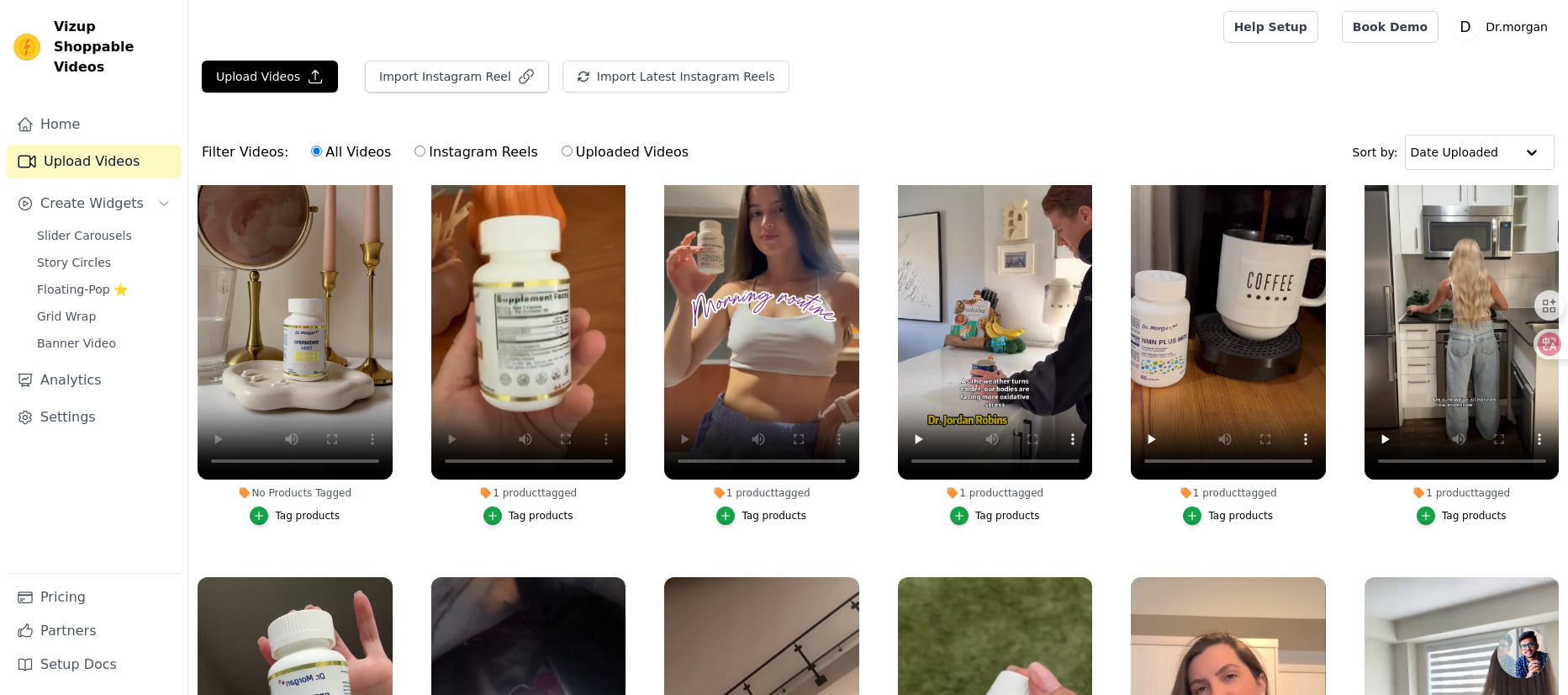
click at [280, 519] on button "Tag products" at bounding box center [295, 515] width 90 height 18
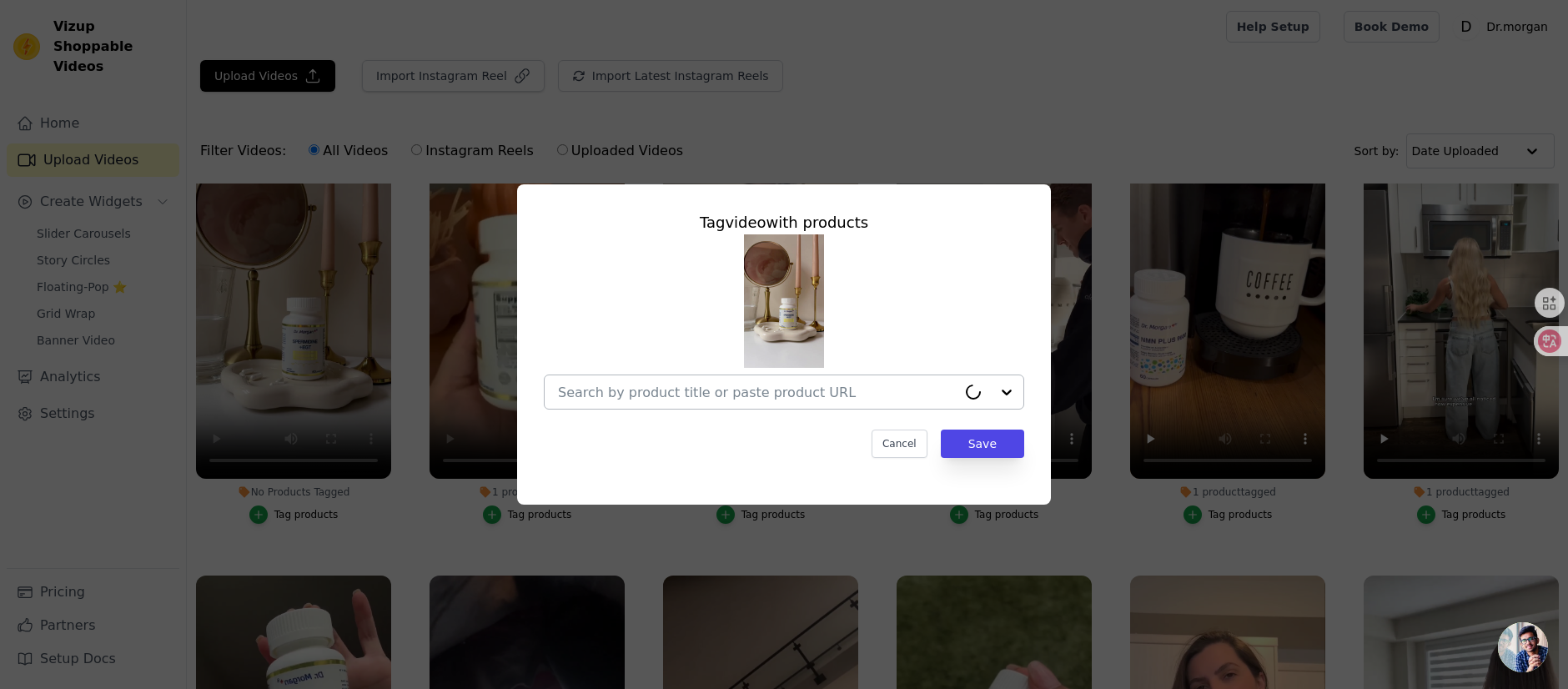
click at [798, 386] on input "No Products Tagged Tag video with products Cancel Save Tag products" at bounding box center [757, 392] width 399 height 15
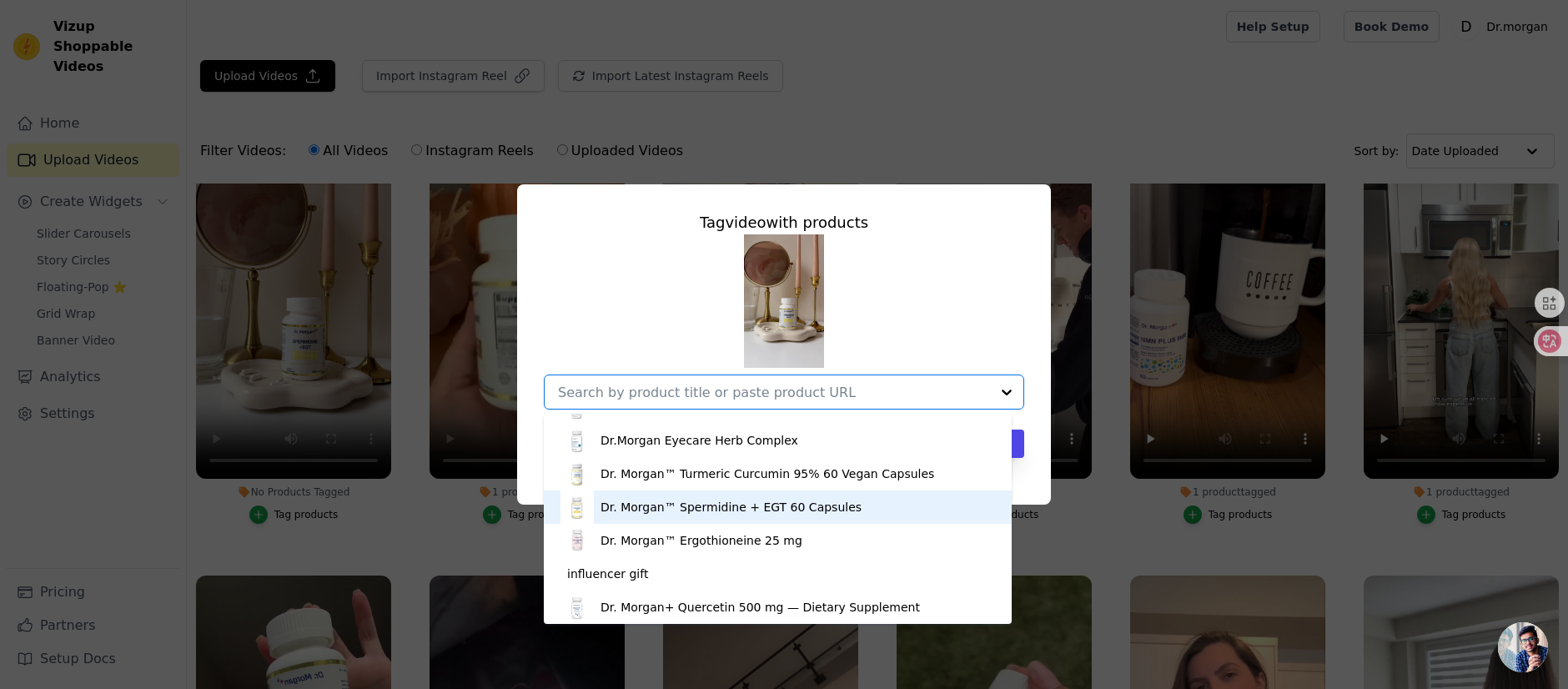
click at [754, 499] on div "Dr. Morgan™ Spermidine + EGT 60 Capsules" at bounding box center [731, 507] width 261 height 16
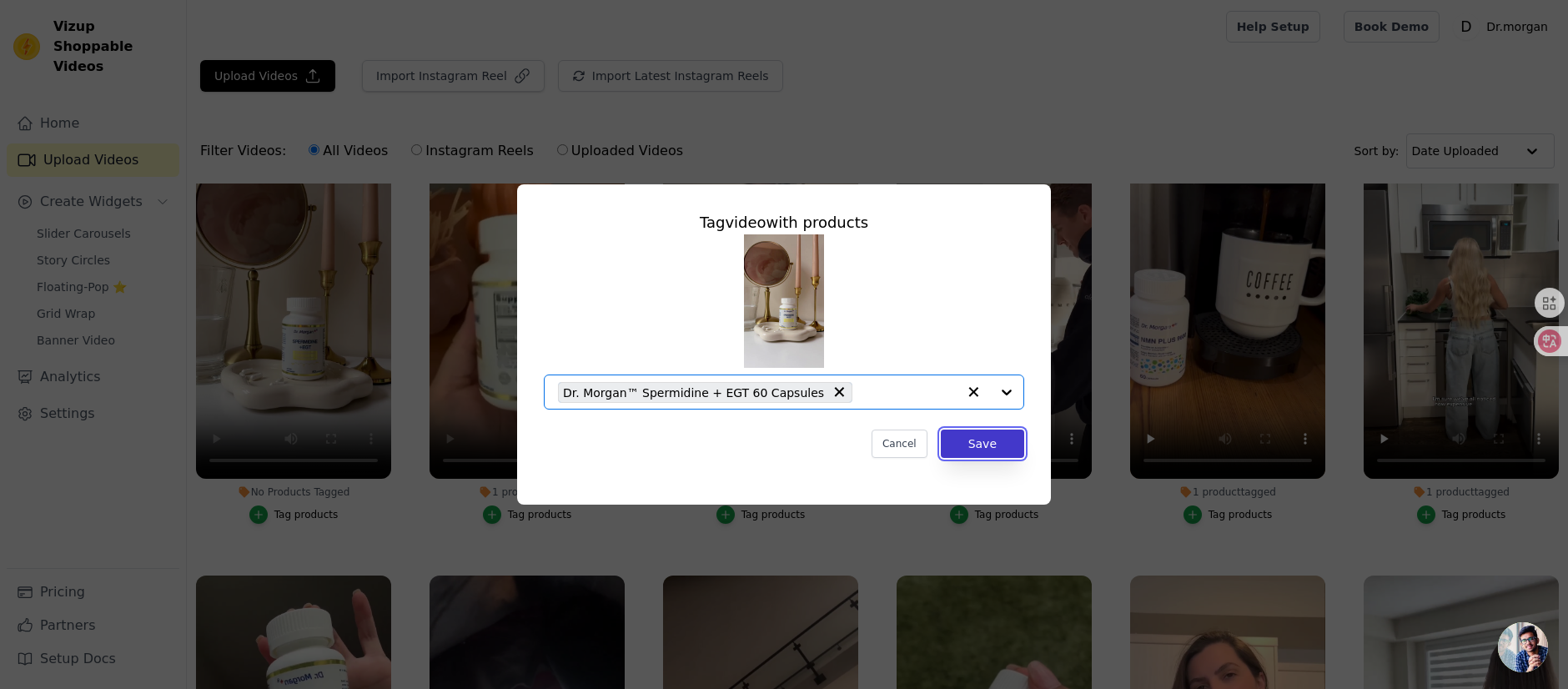
click at [1009, 436] on button "Save" at bounding box center [983, 443] width 83 height 28
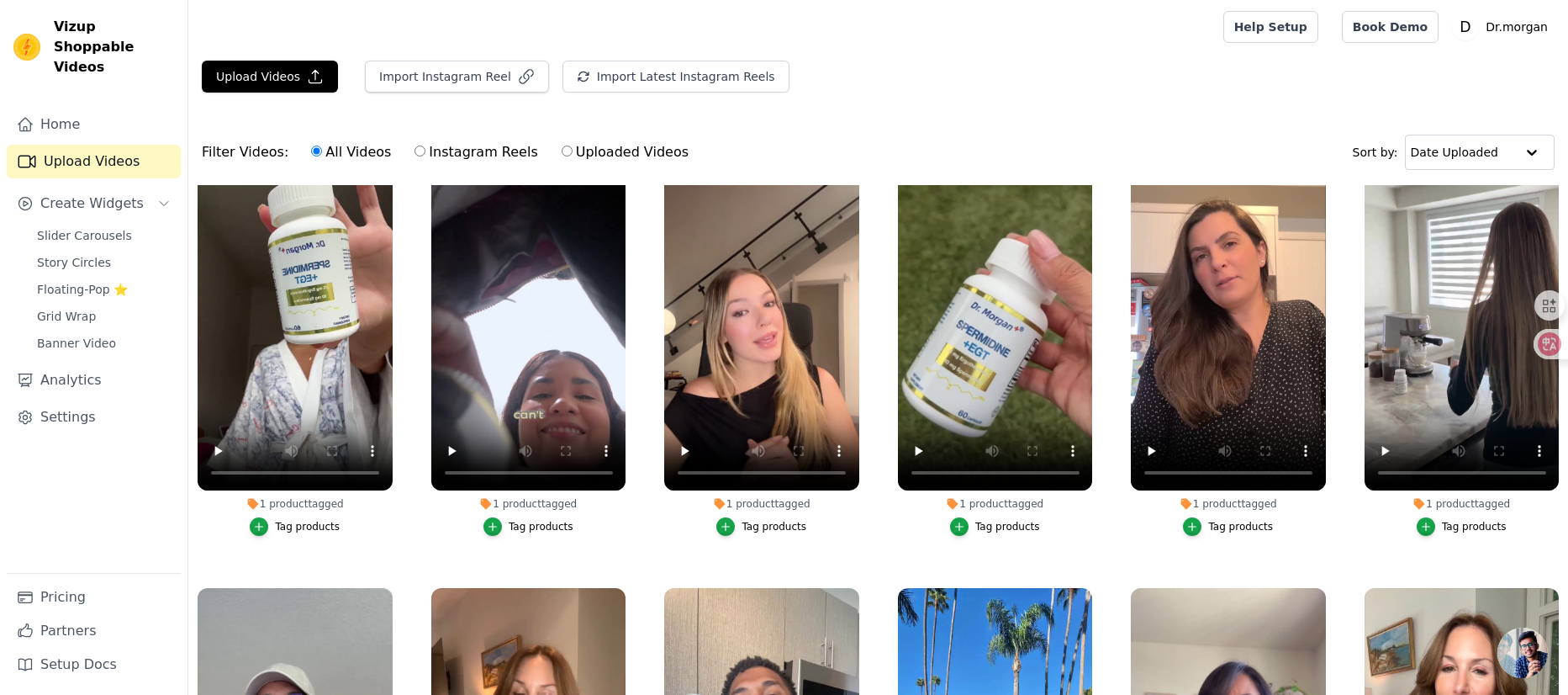
scroll to position [0, 0]
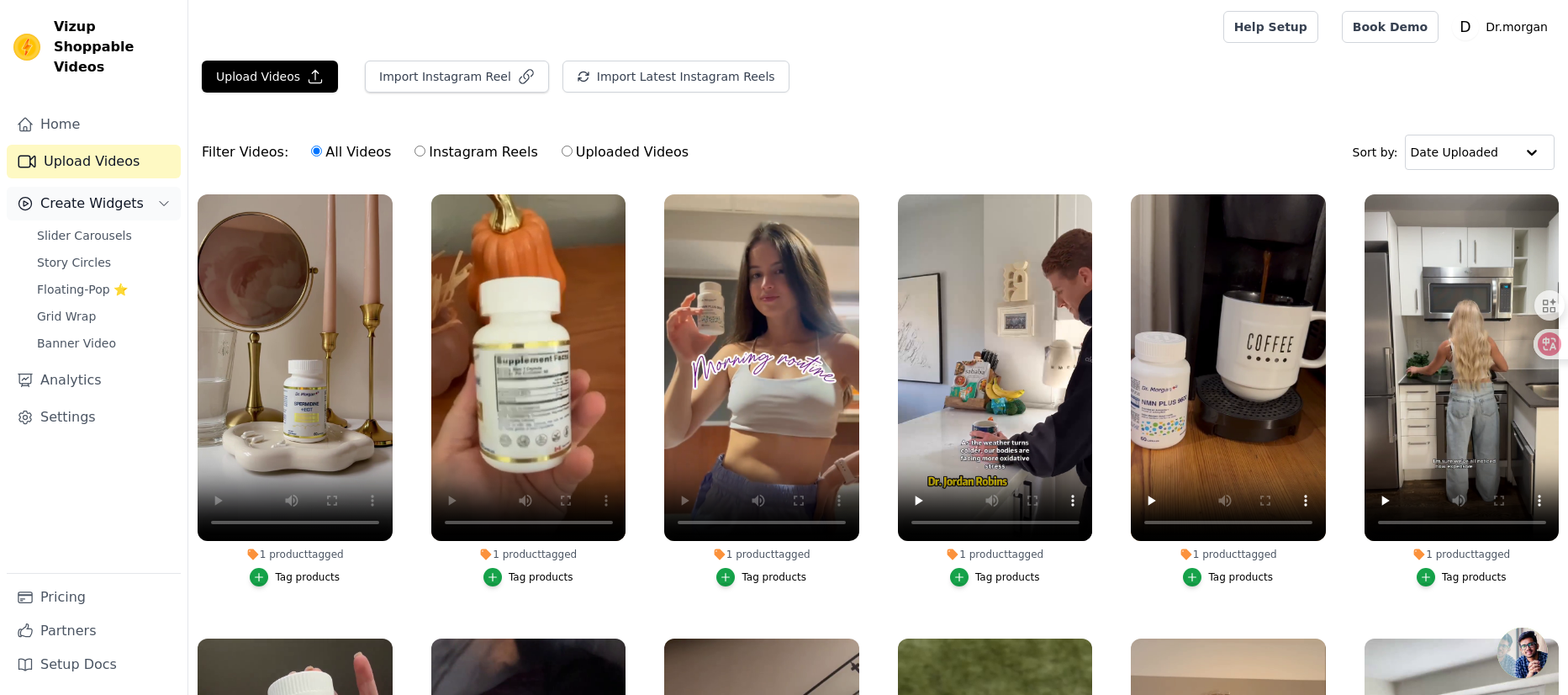
click at [108, 194] on span "Create Widgets" at bounding box center [91, 203] width 103 height 20
click at [96, 194] on span "Create Widgets" at bounding box center [91, 203] width 103 height 20
click at [96, 227] on span "Slider Carousels" at bounding box center [85, 235] width 95 height 17
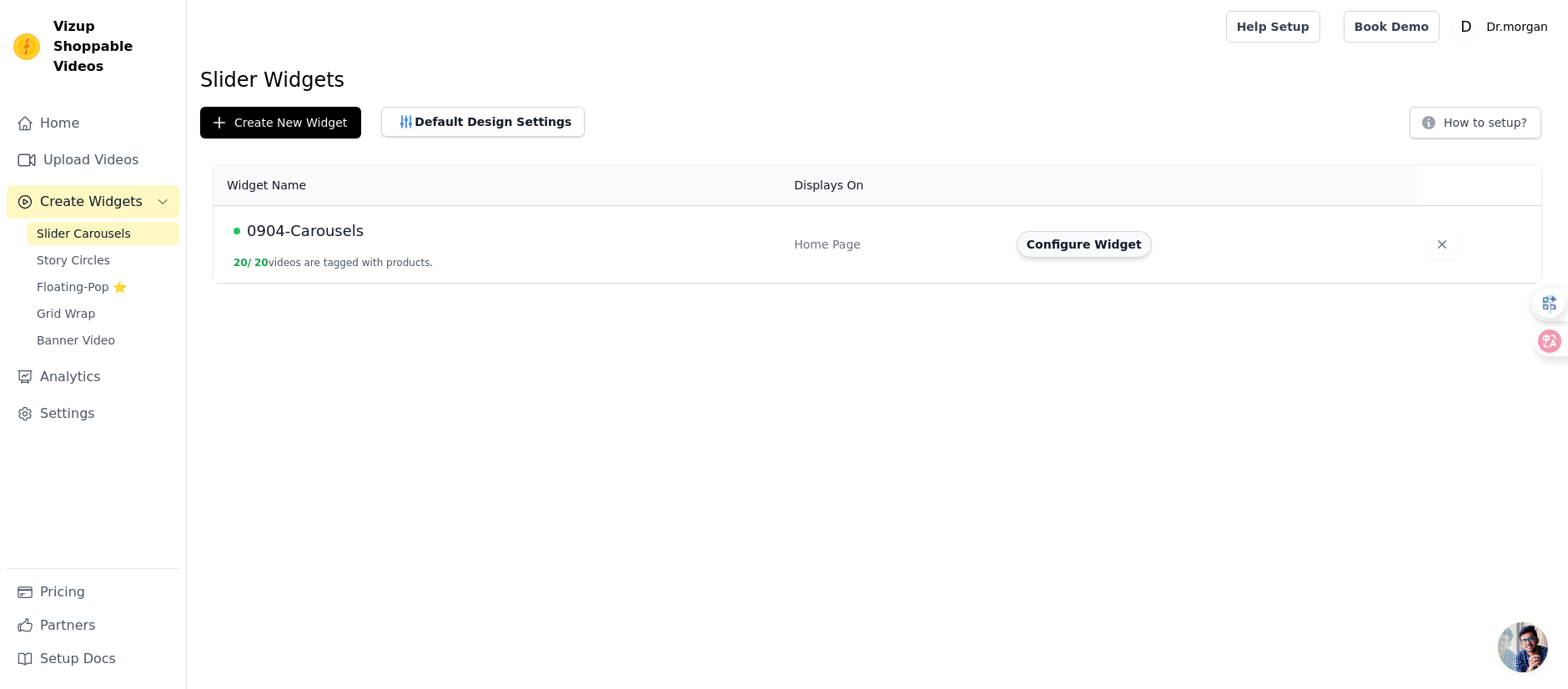
click at [1088, 246] on button "Configure Widget" at bounding box center [1084, 244] width 135 height 27
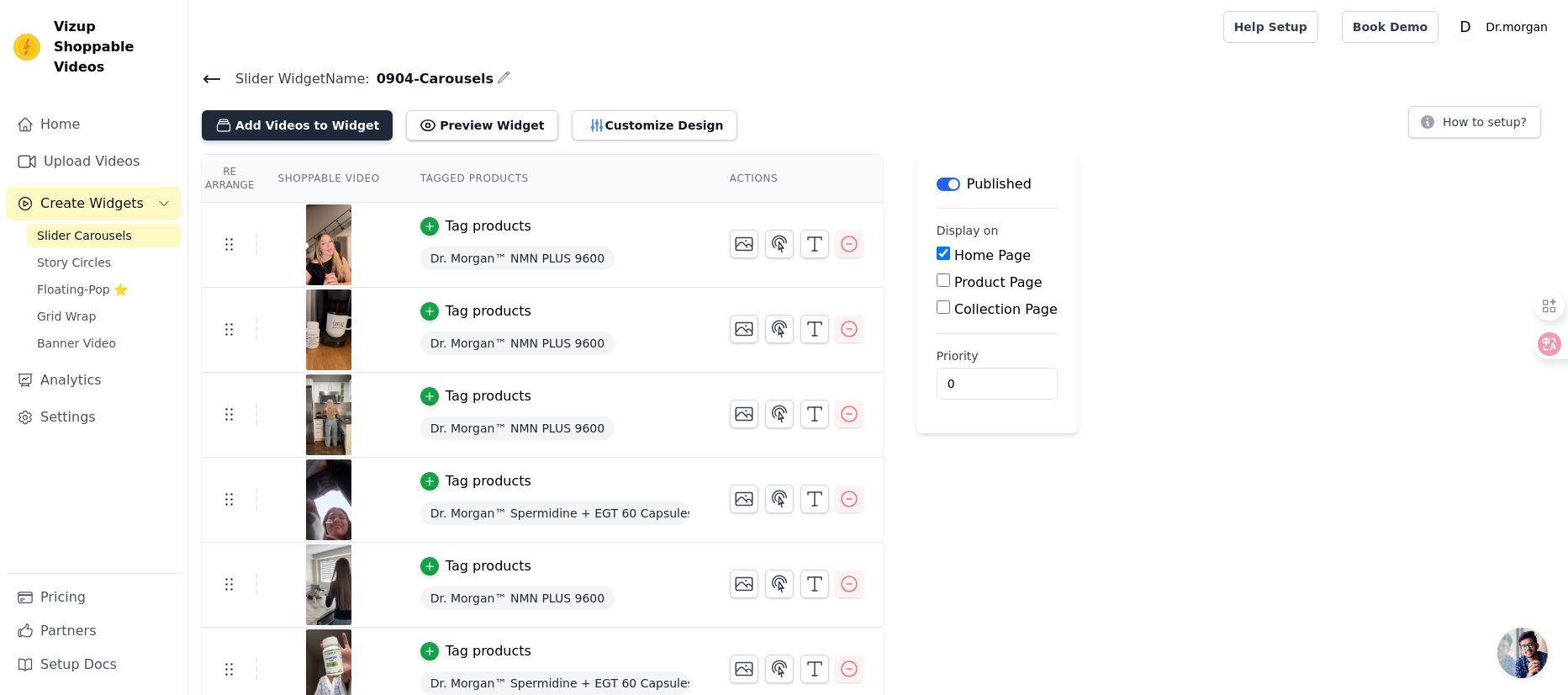
click at [313, 118] on button "Add Videos to Widget" at bounding box center [297, 125] width 191 height 30
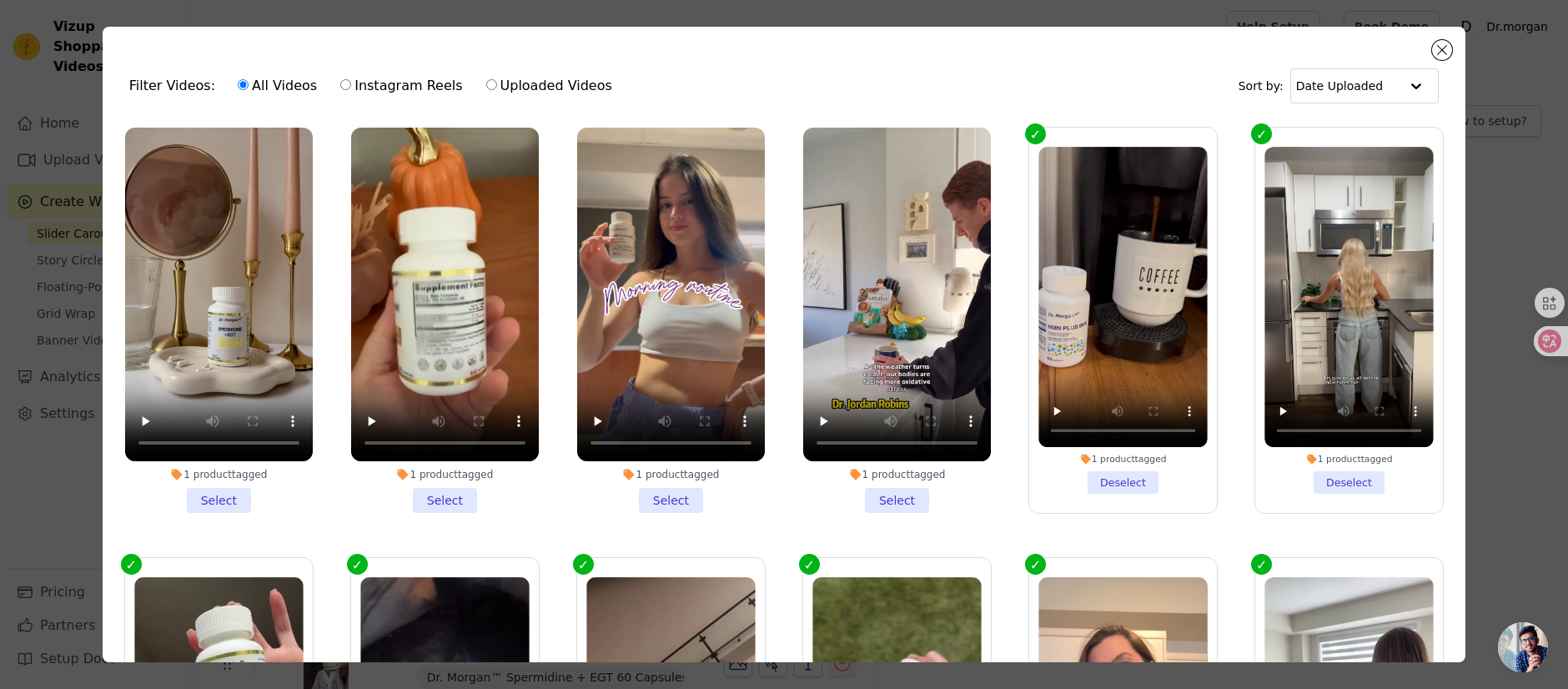
click at [649, 489] on li "1 product tagged Select" at bounding box center [671, 319] width 187 height 385
click at [0, 0] on input "1 product tagged Select" at bounding box center [0, 0] width 0 height 0
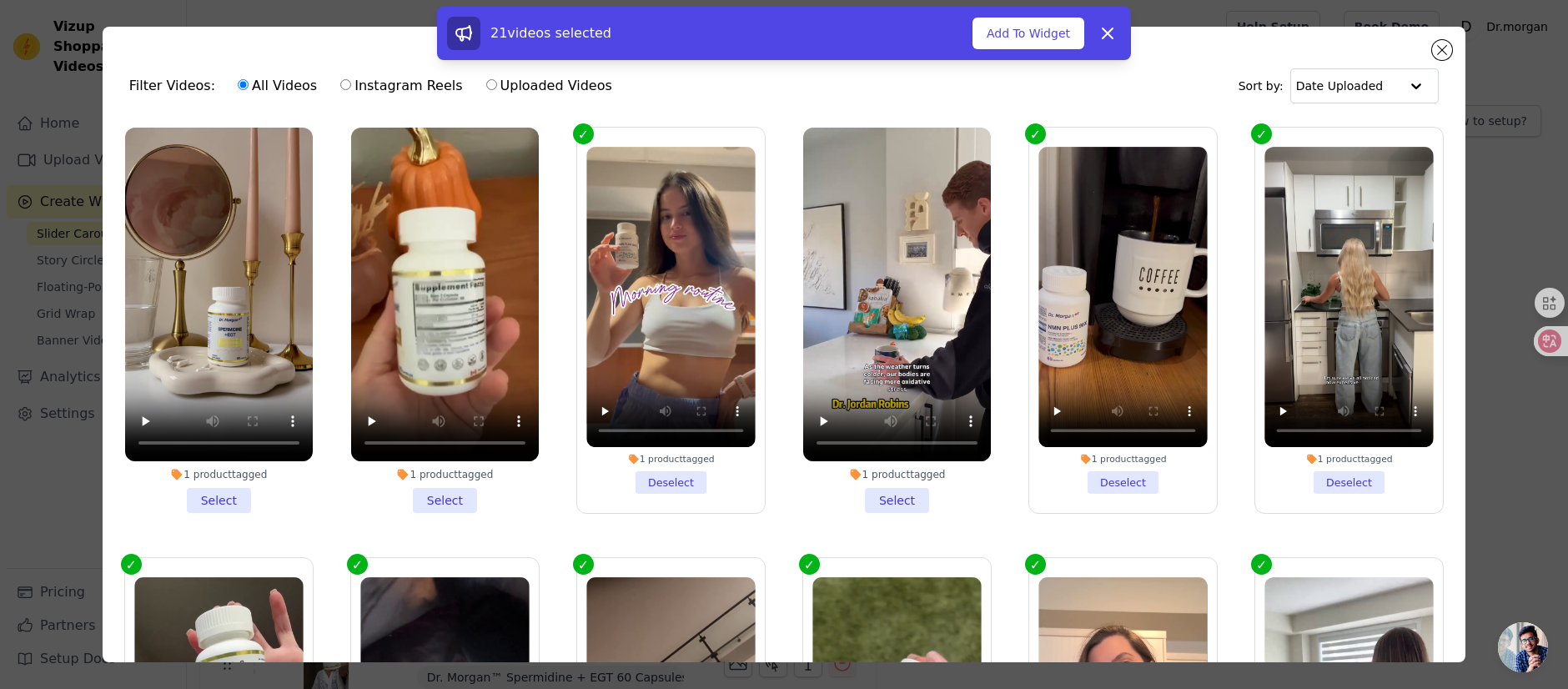
click at [433, 487] on li "1 product tagged Select" at bounding box center [445, 319] width 187 height 385
click at [0, 0] on input "1 product tagged Select" at bounding box center [0, 0] width 0 height 0
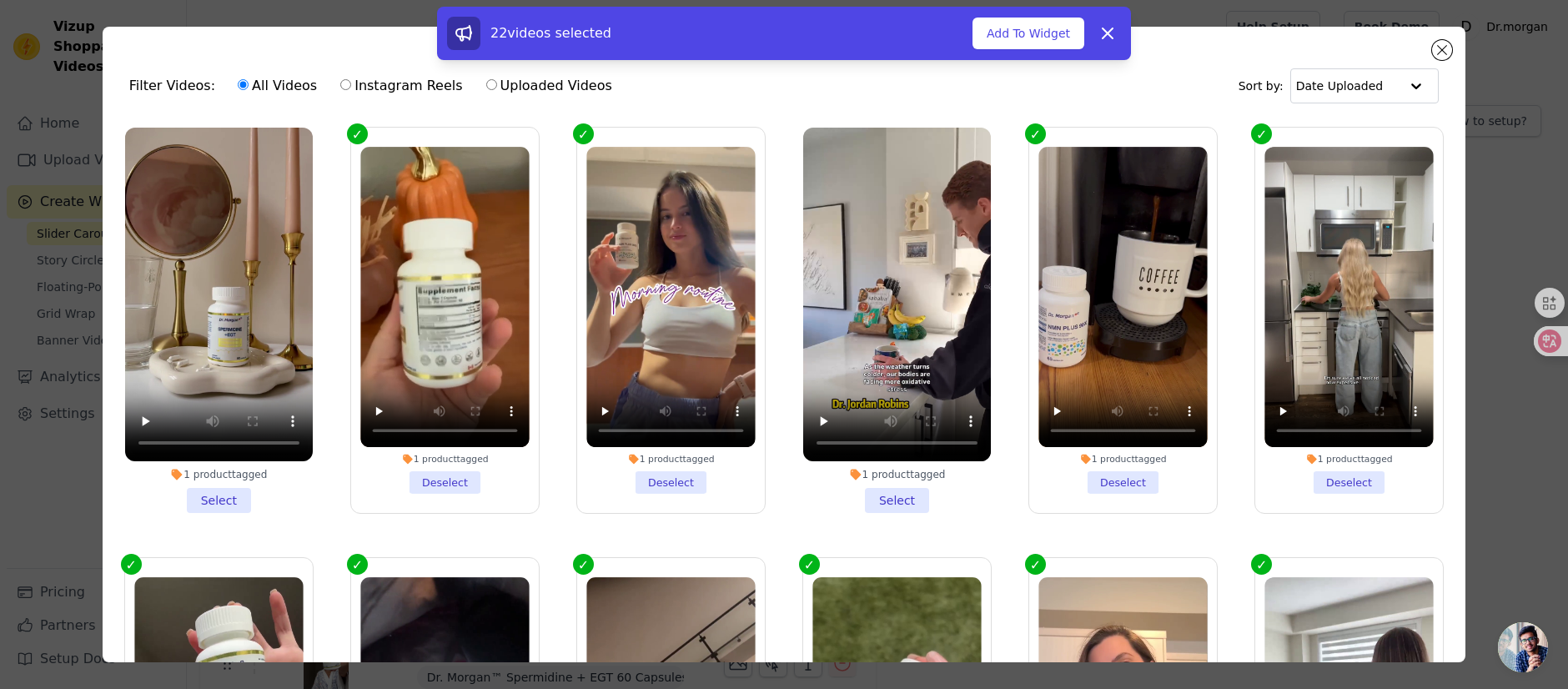
click at [237, 487] on li "1 product tagged Select" at bounding box center [219, 319] width 187 height 385
click at [0, 0] on input "1 product tagged Select" at bounding box center [0, 0] width 0 height 0
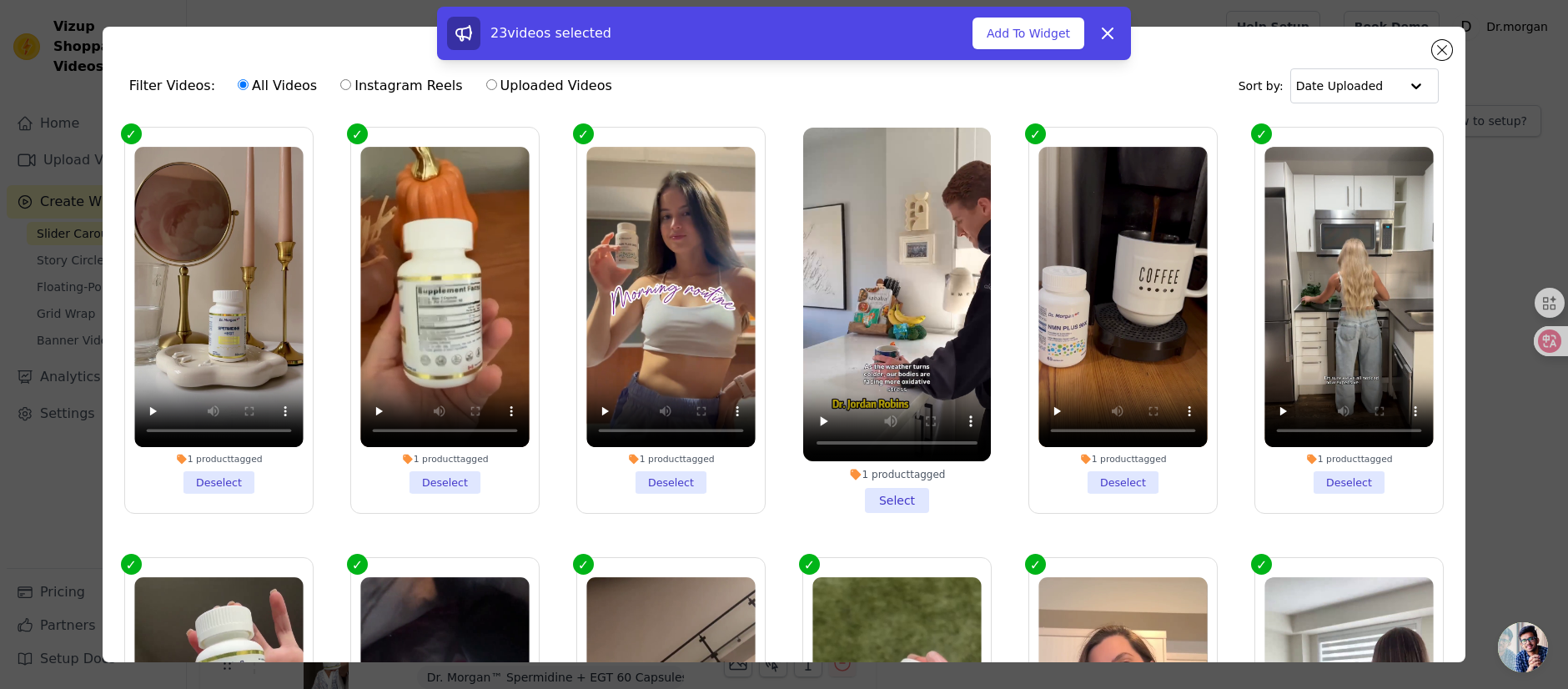
click at [886, 494] on li "1 product tagged Select" at bounding box center [897, 319] width 187 height 385
click at [0, 0] on input "1 product tagged Select" at bounding box center [0, 0] width 0 height 0
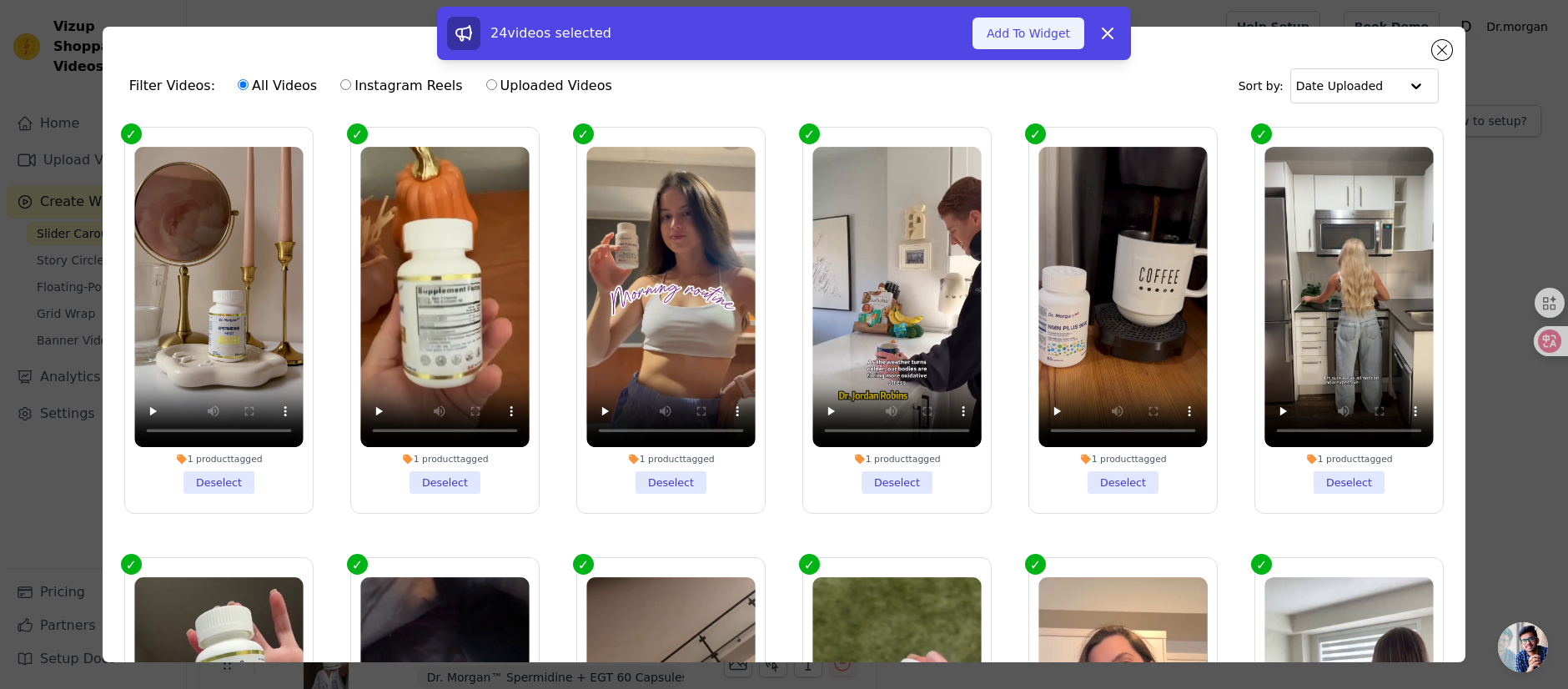
click at [1036, 33] on button "Add To Widget" at bounding box center [1028, 33] width 112 height 32
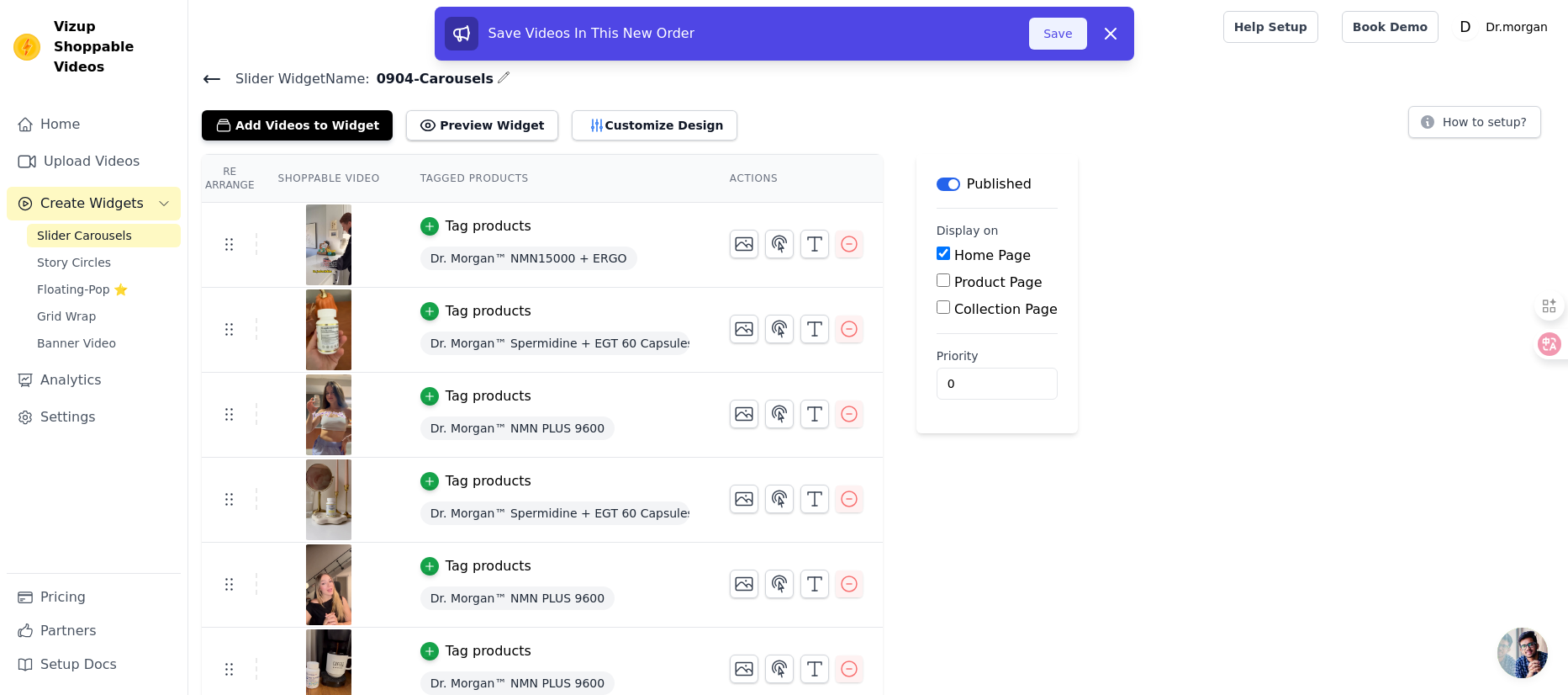
click at [1069, 41] on button "Save" at bounding box center [1057, 33] width 57 height 32
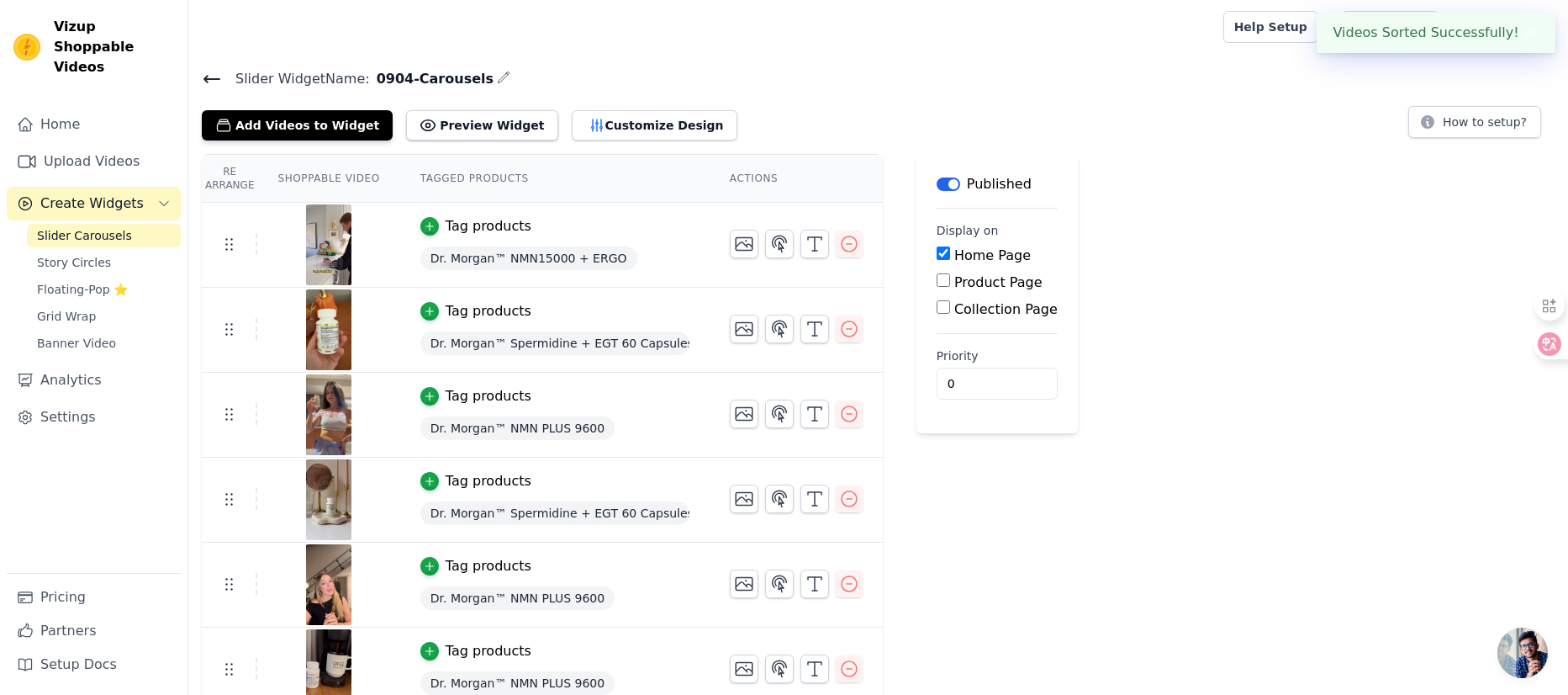
click at [462, 128] on button "Preview Widget" at bounding box center [482, 125] width 152 height 30
